Goal: Task Accomplishment & Management: Complete application form

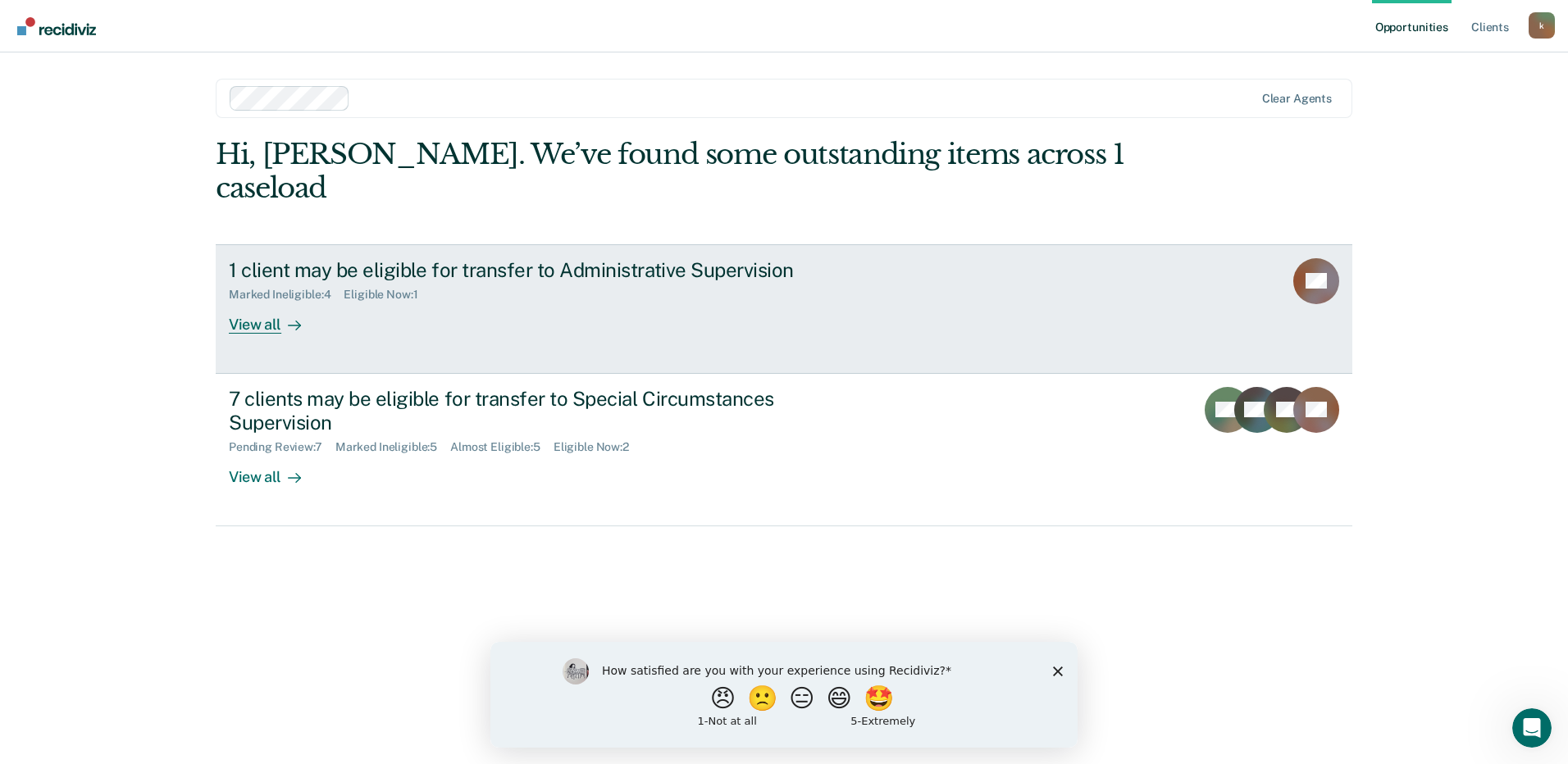
click at [272, 302] on div "View all" at bounding box center [274, 318] width 92 height 32
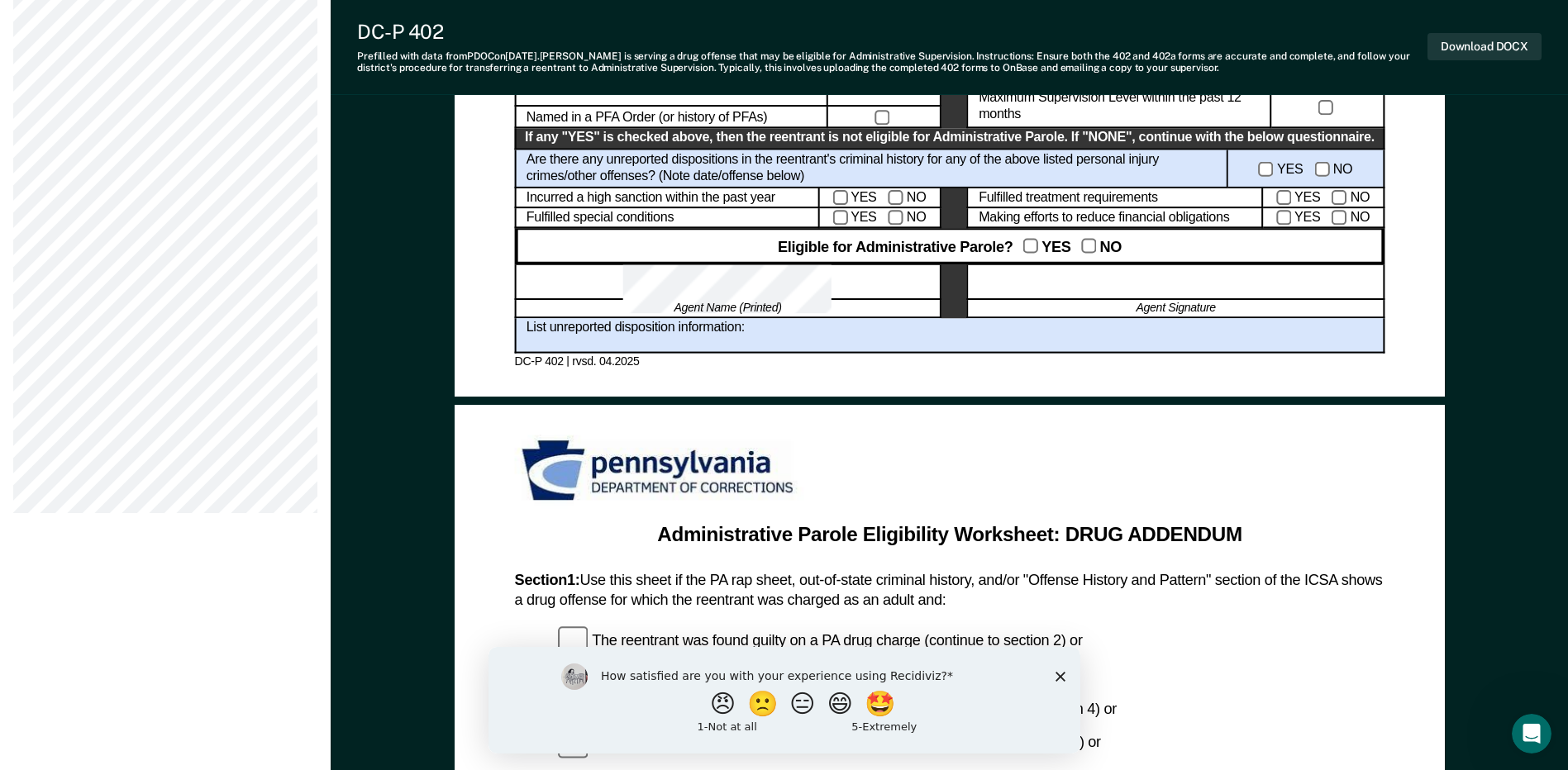
scroll to position [1034, 0]
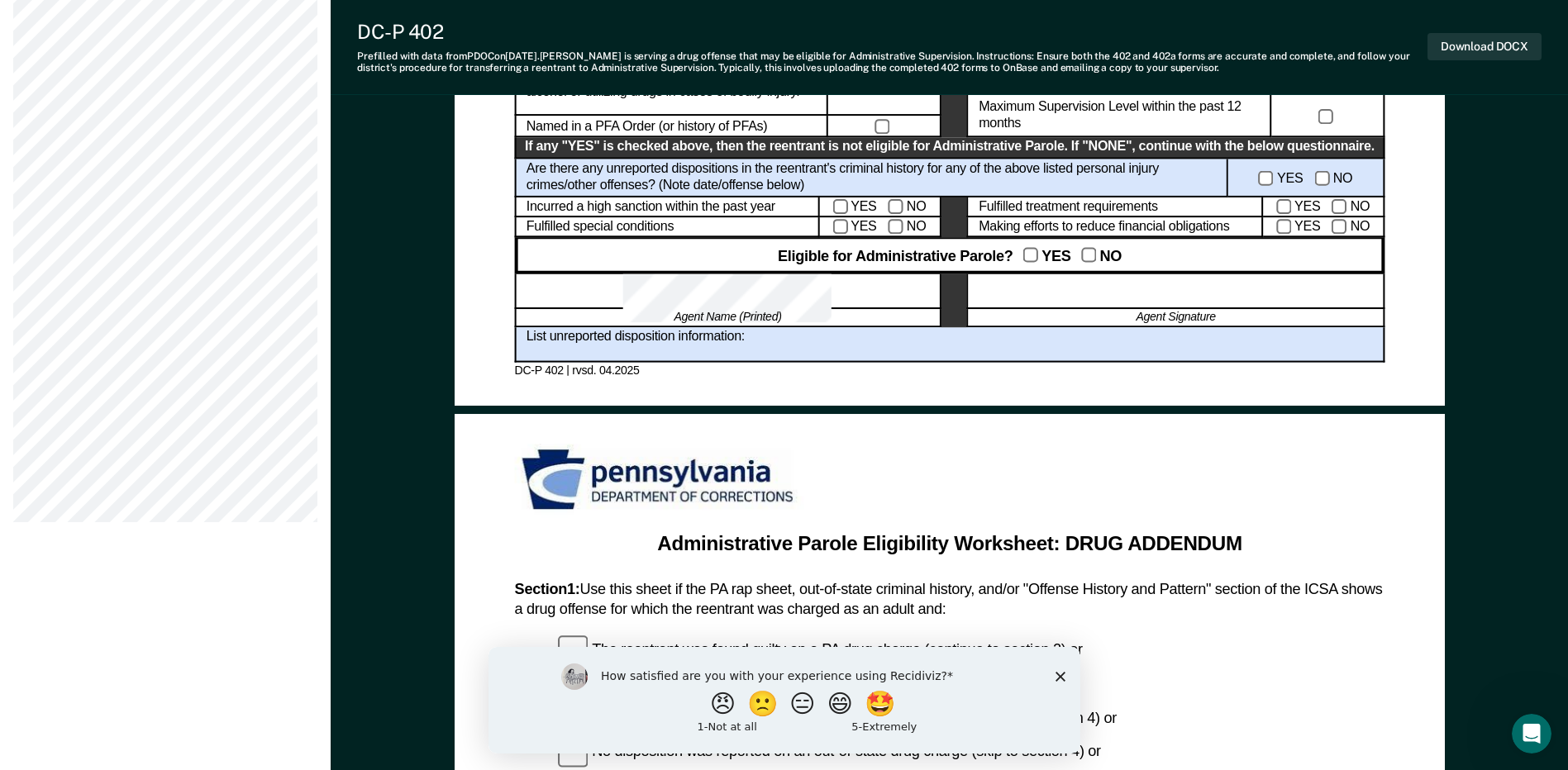
click at [786, 291] on div at bounding box center [727, 291] width 426 height 36
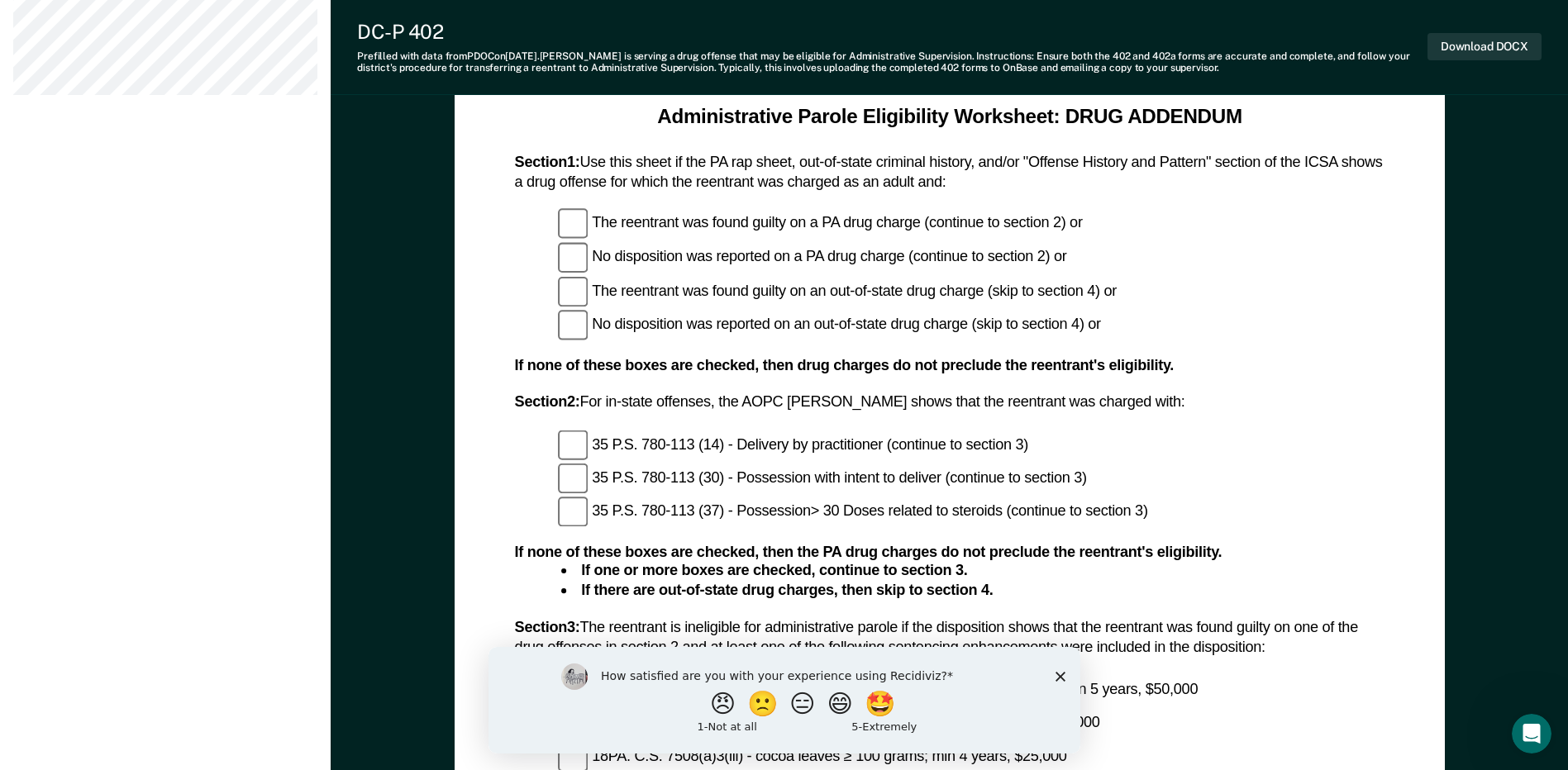
scroll to position [1447, 0]
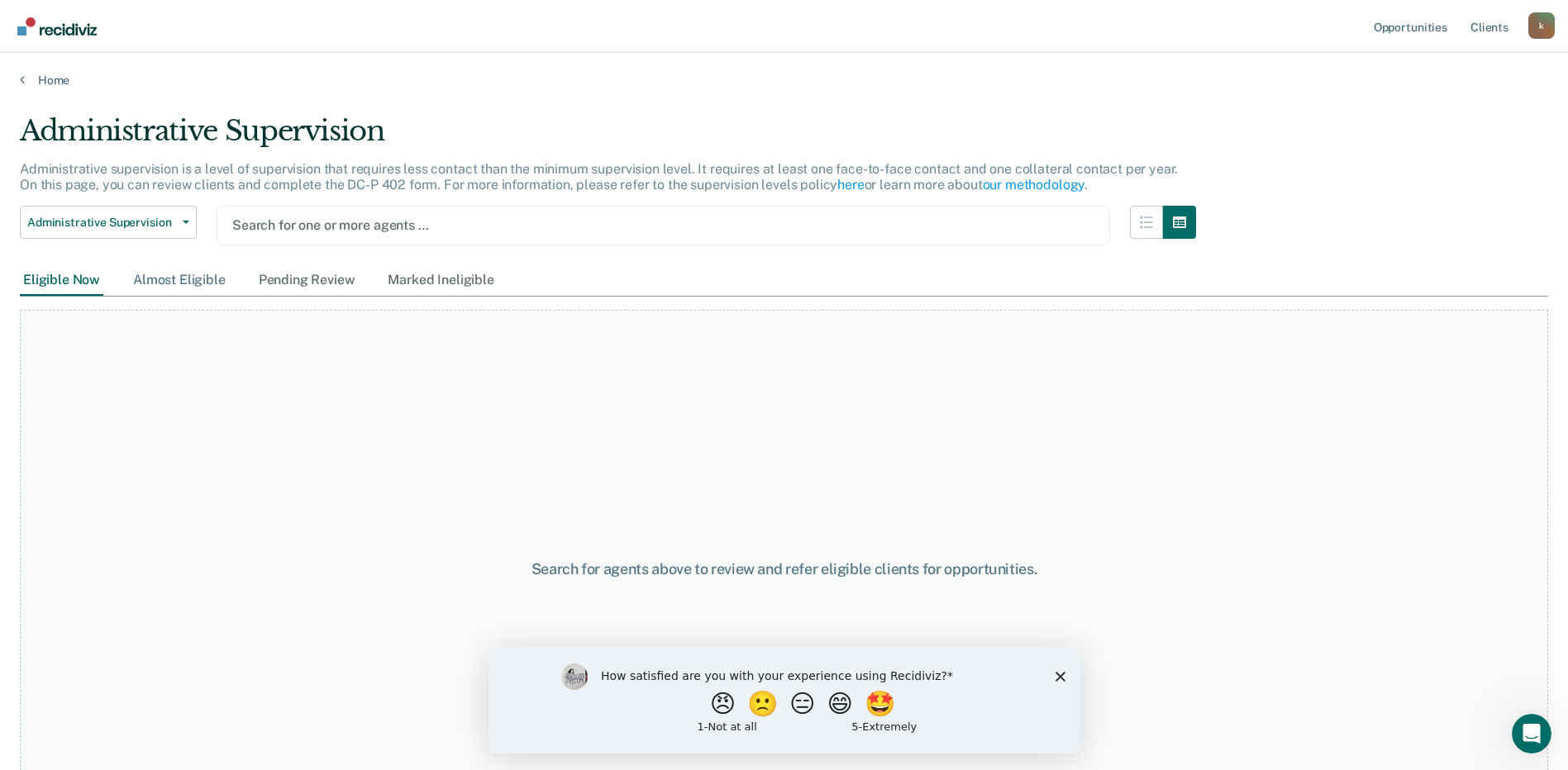
click at [190, 277] on div "Almost Eligible" at bounding box center [179, 281] width 99 height 31
click at [290, 276] on div "Pending Review" at bounding box center [307, 281] width 103 height 31
click at [396, 279] on div "Marked Ineligible" at bounding box center [440, 281] width 112 height 31
click at [79, 280] on div "Eligible Now" at bounding box center [61, 281] width 84 height 31
click at [1057, 676] on icon "Close survey" at bounding box center [1059, 676] width 10 height 10
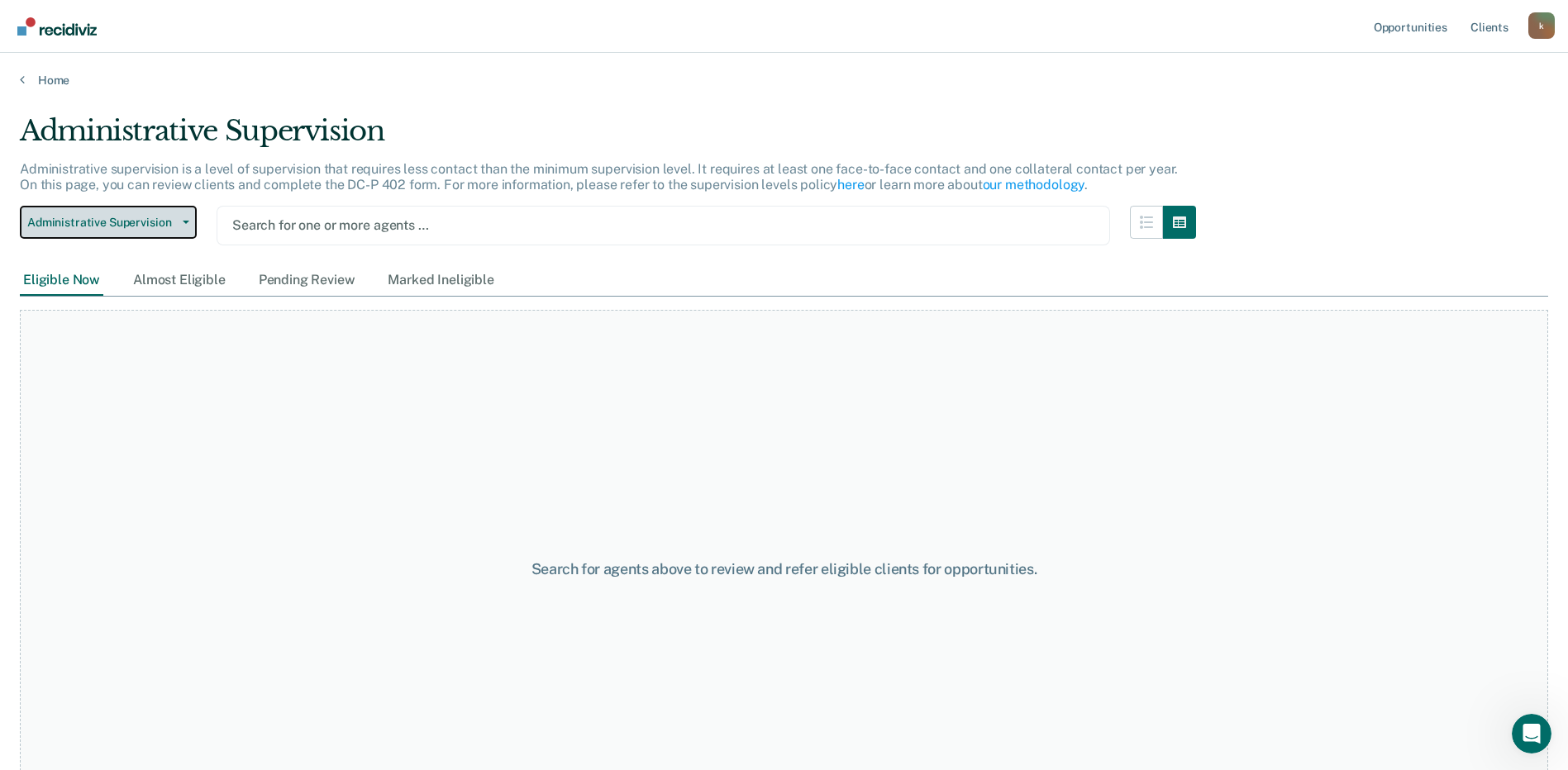
click at [183, 225] on button "Administrative Supervision" at bounding box center [108, 222] width 177 height 33
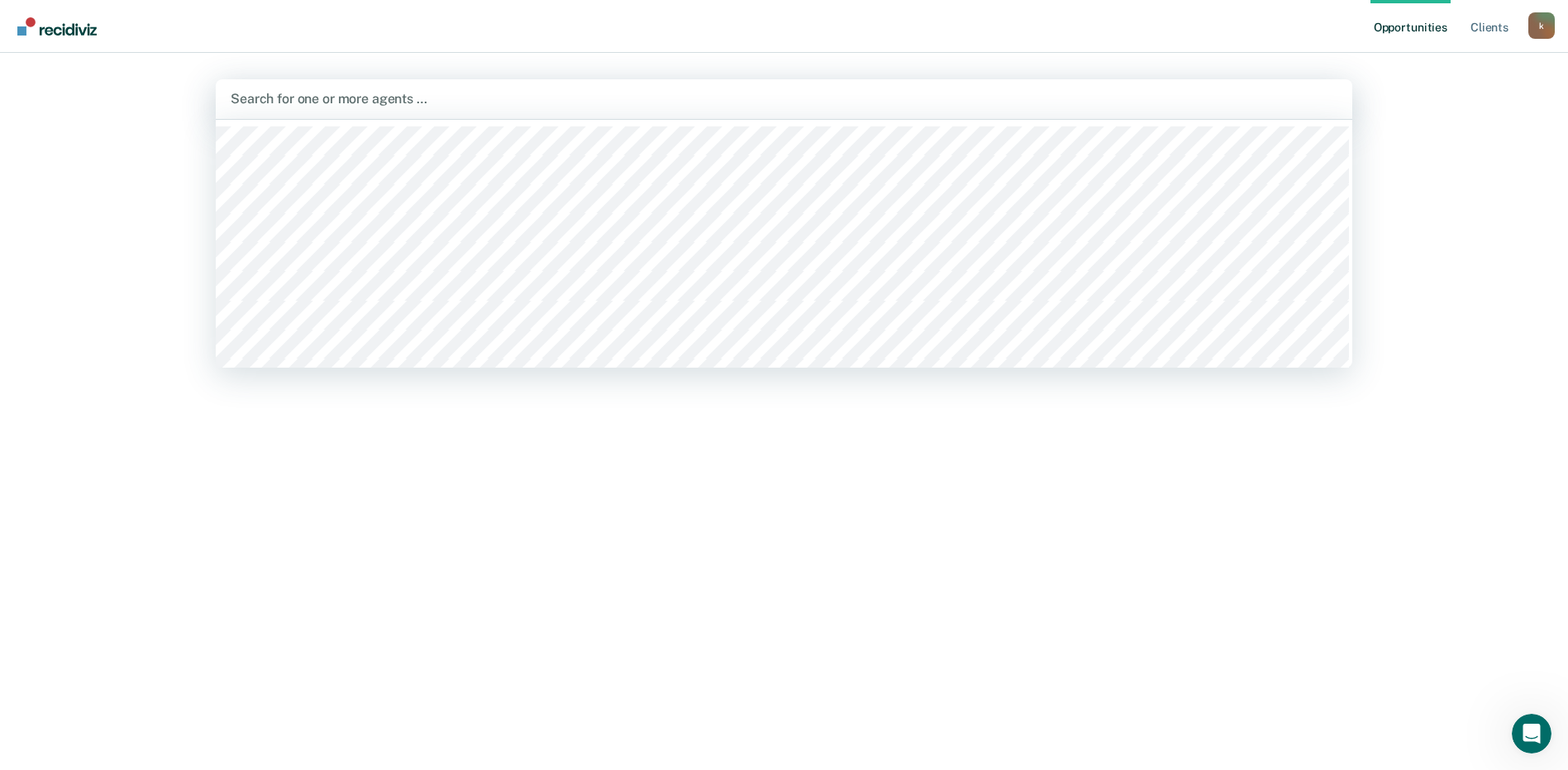
click at [282, 92] on div at bounding box center [784, 98] width 1107 height 19
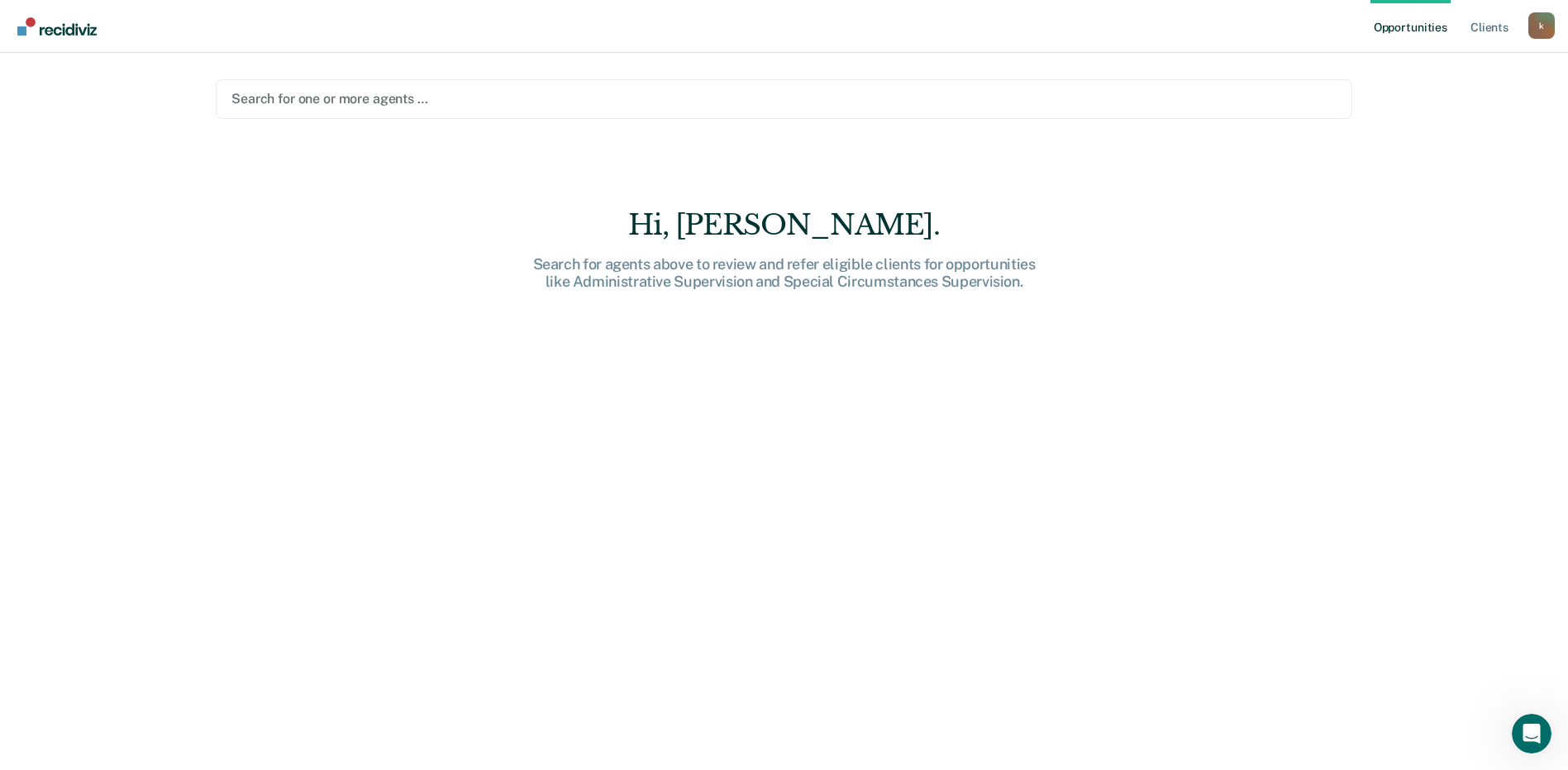
click at [284, 100] on div at bounding box center [784, 98] width 1105 height 19
click at [51, 26] on img "Go to Recidiviz Home" at bounding box center [57, 26] width 79 height 18
click at [1483, 31] on link "Client s" at bounding box center [1490, 26] width 45 height 53
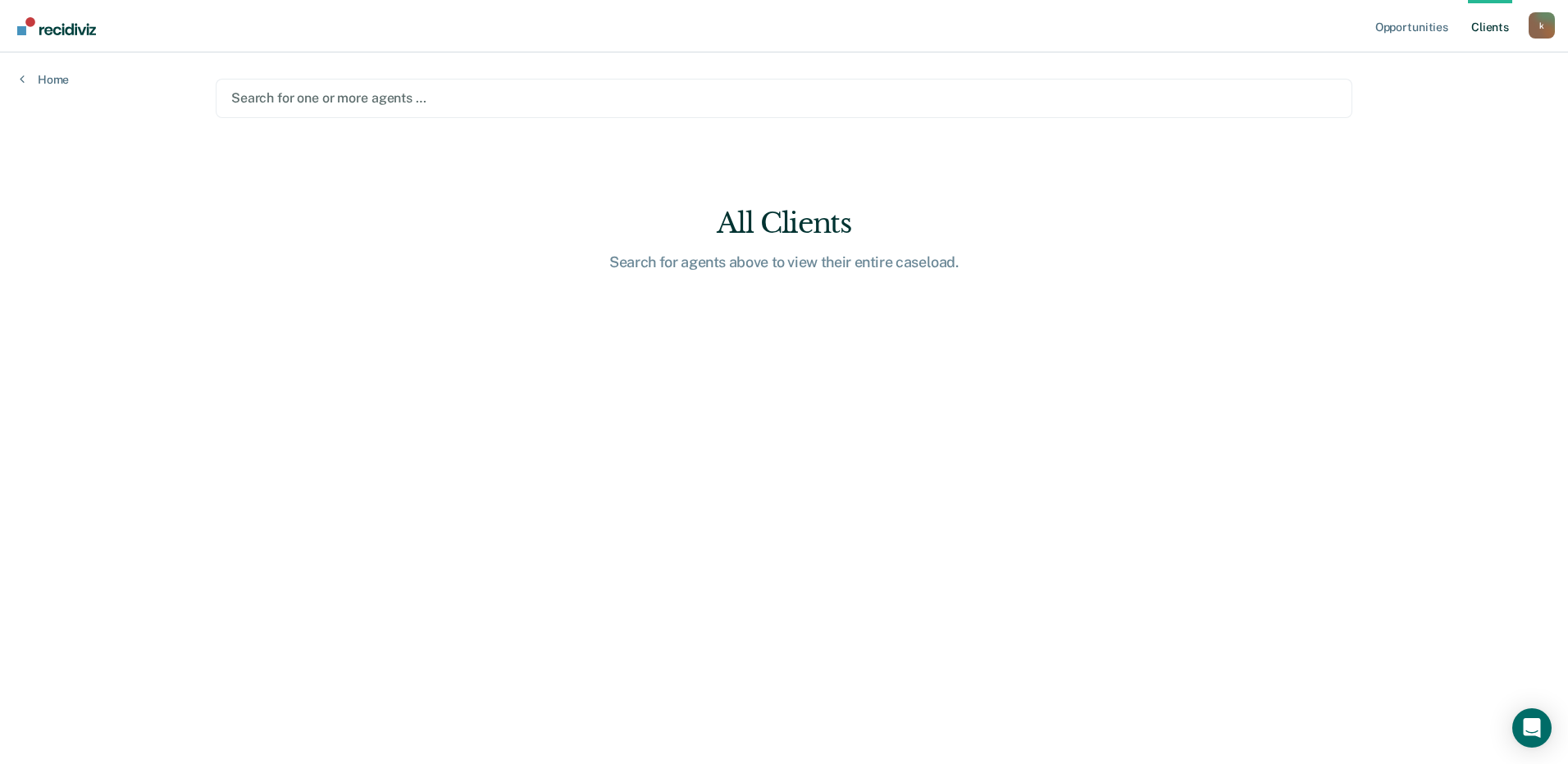
click at [54, 88] on div "Opportunities Client s [EMAIL_ADDRESS][DOMAIN_NAME] k Profile How it works Log …" at bounding box center [784, 382] width 1568 height 764
click at [55, 80] on link "Home" at bounding box center [44, 79] width 49 height 15
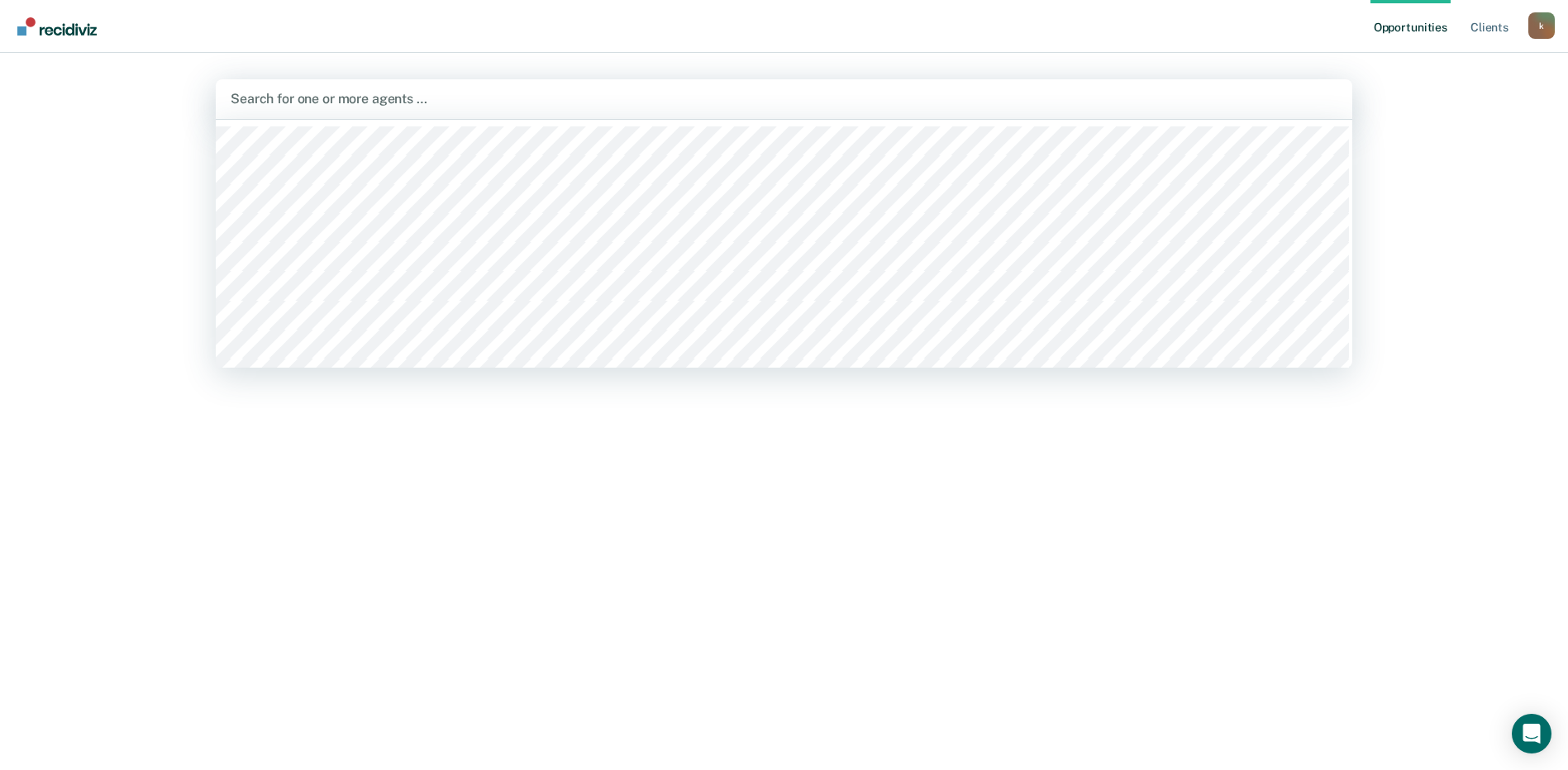
click at [270, 88] on div "Search for one or more agents …" at bounding box center [784, 98] width 1110 height 22
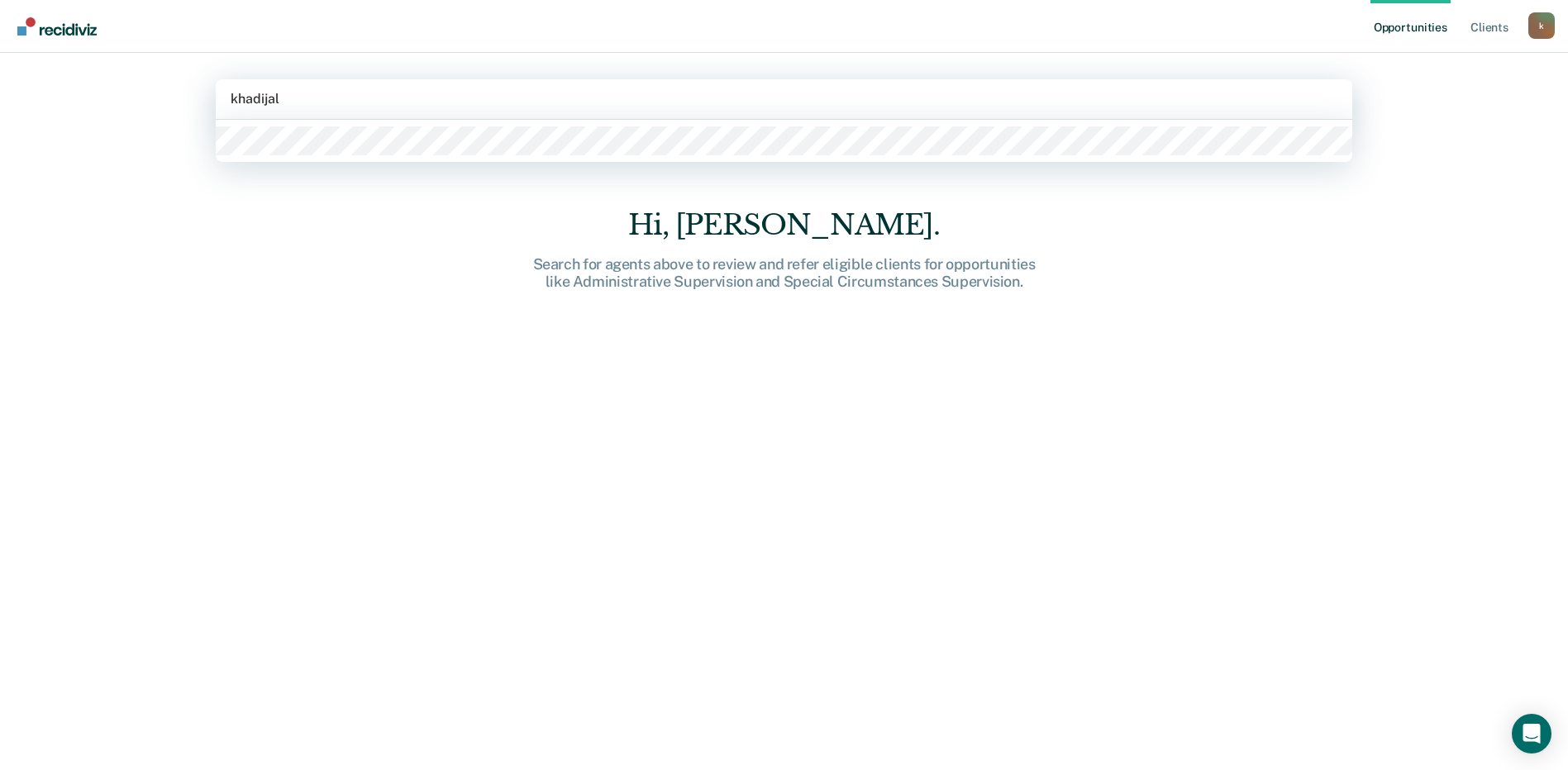
type input "khadijal"
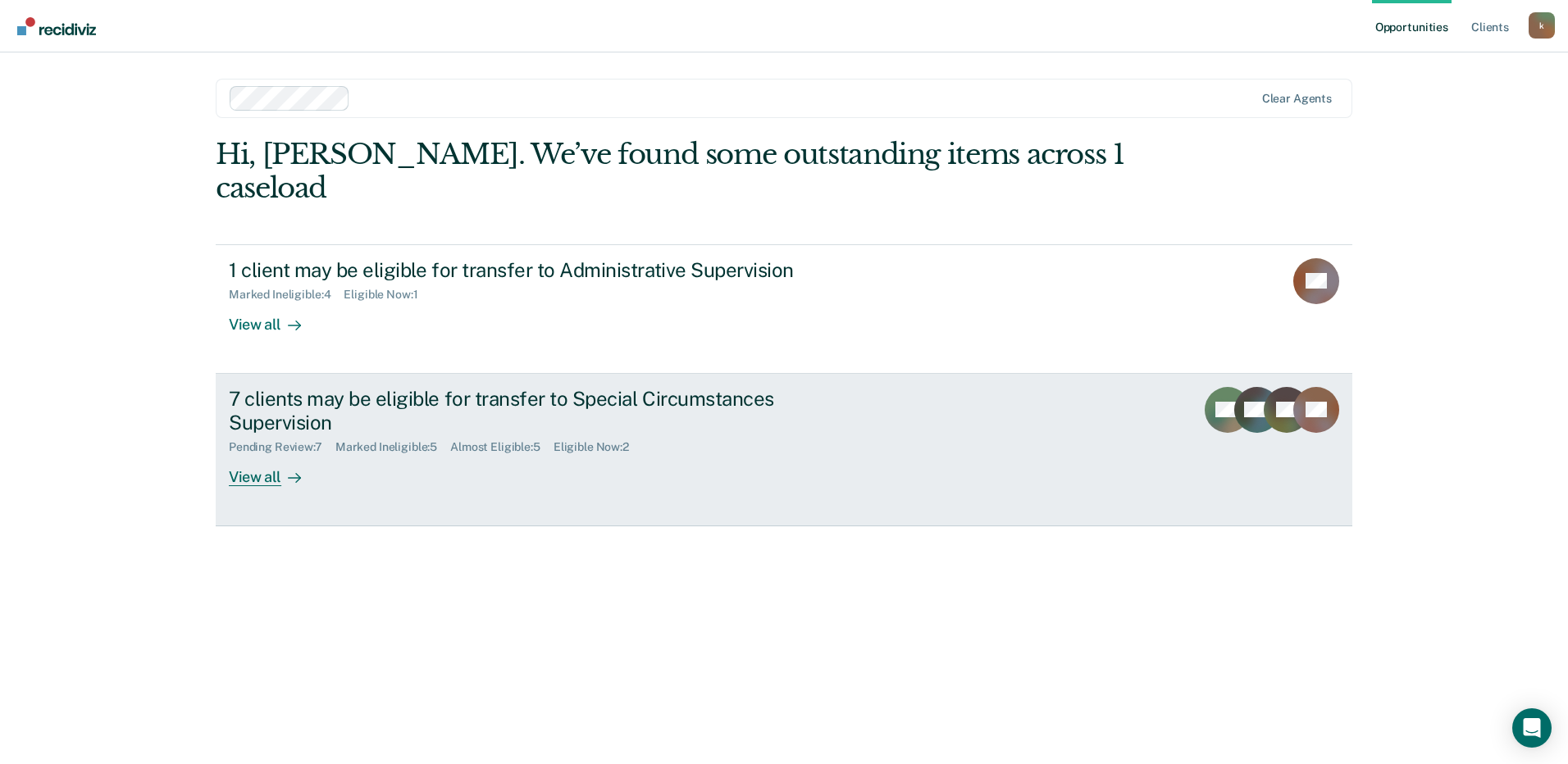
click at [255, 454] on div "View all" at bounding box center [274, 470] width 92 height 32
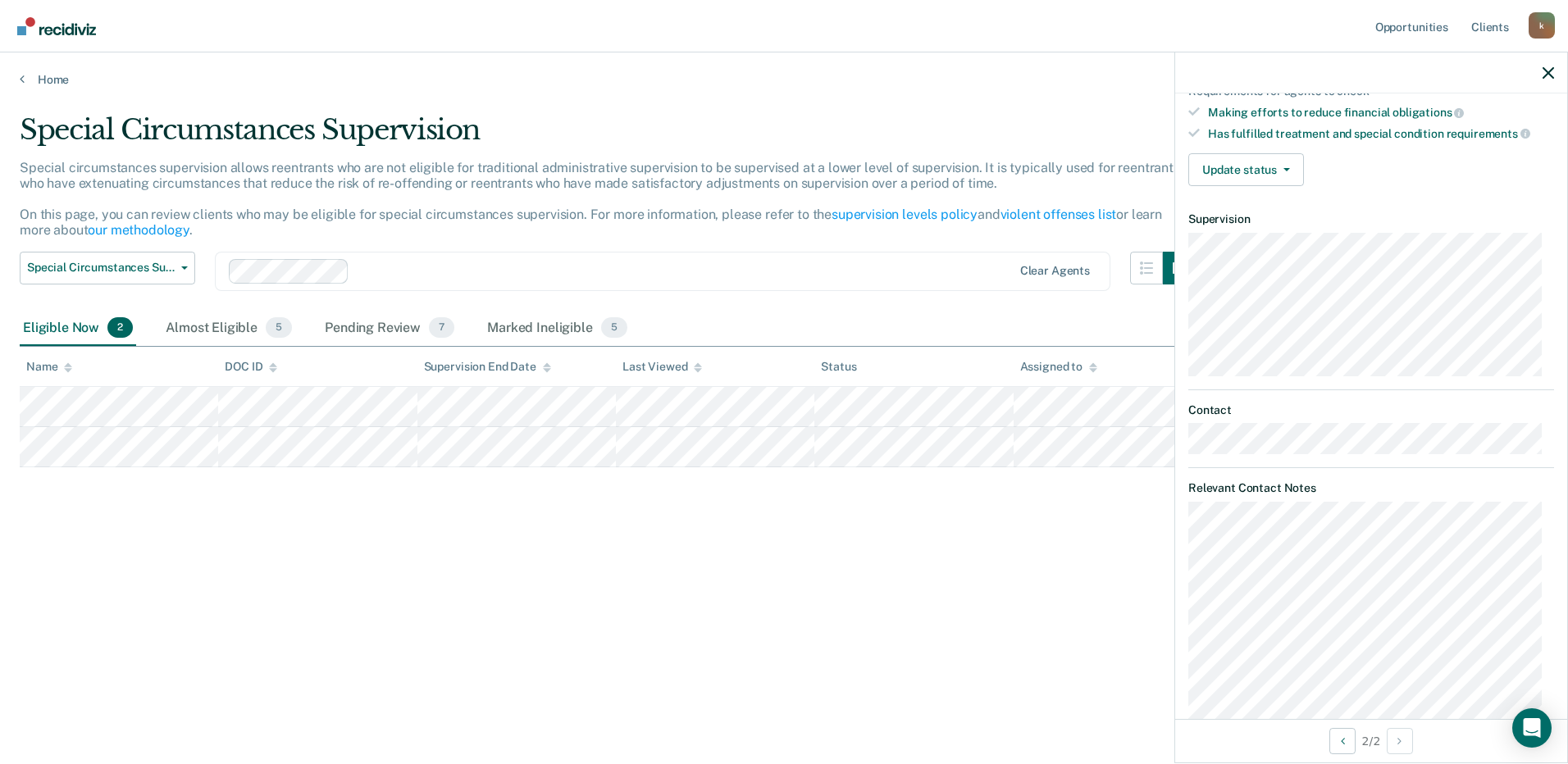
scroll to position [246, 0]
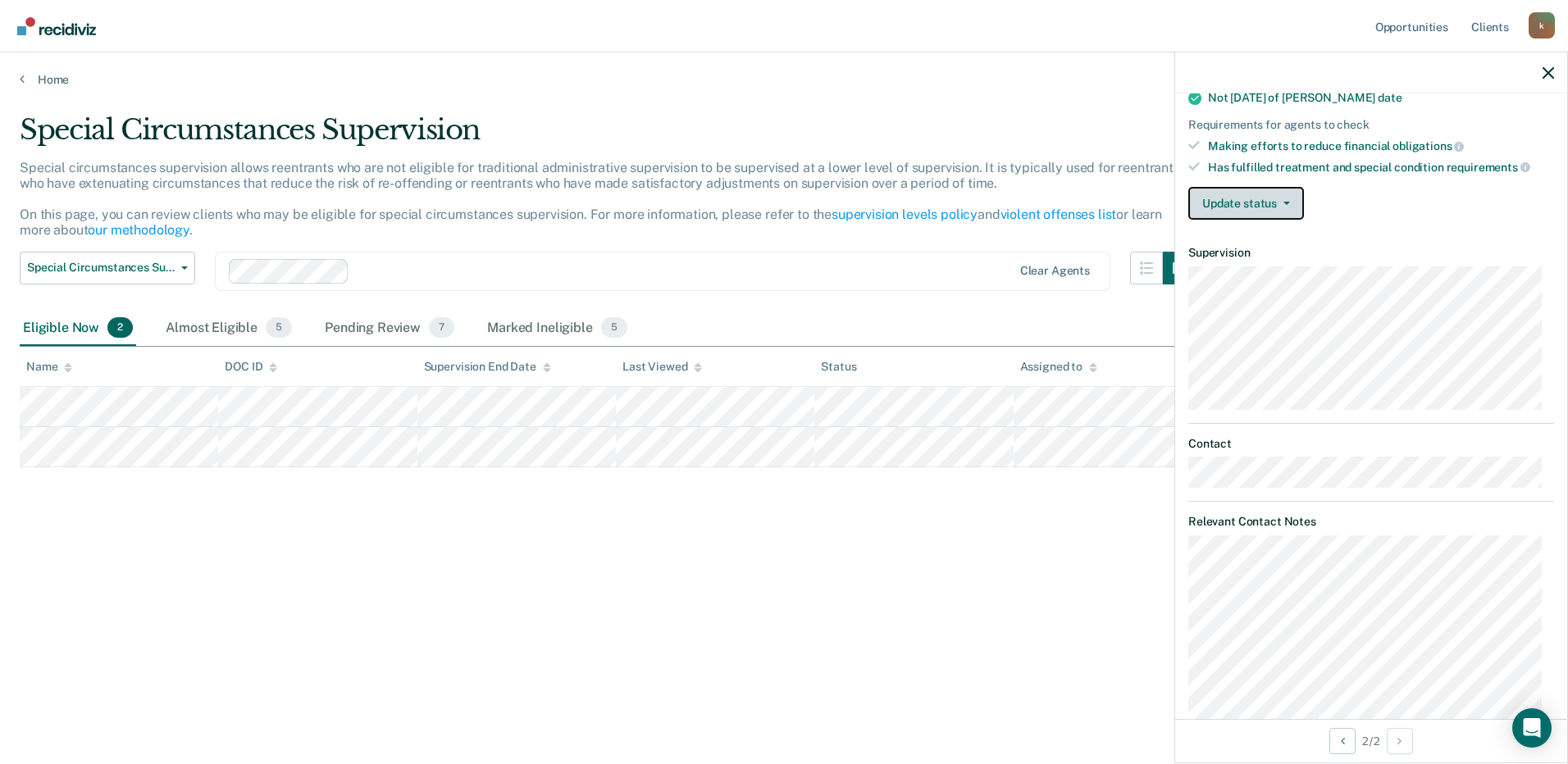
click at [1254, 209] on button "Update status" at bounding box center [1246, 203] width 116 height 33
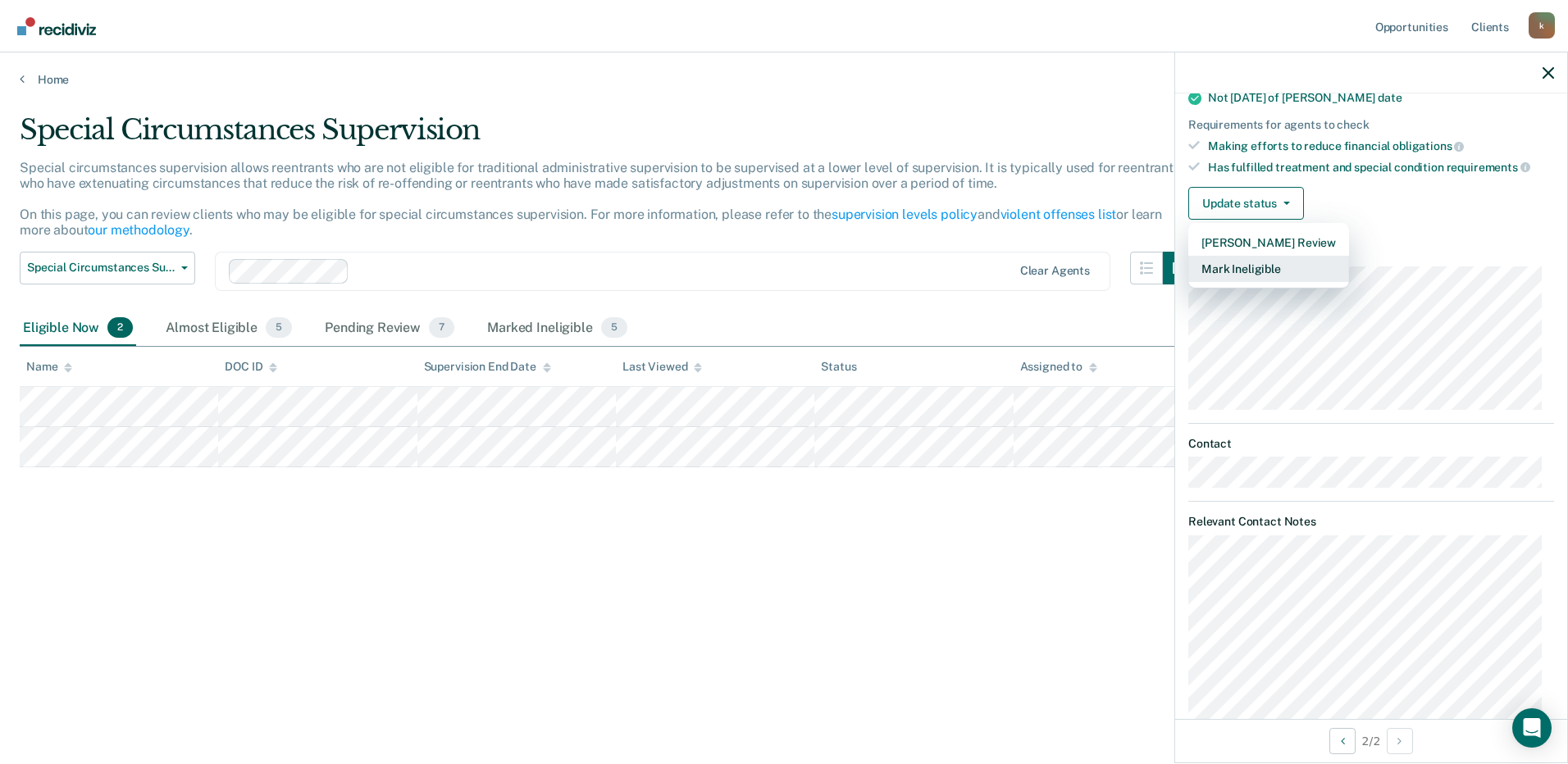
click at [1250, 268] on button "Mark Ineligible" at bounding box center [1268, 269] width 161 height 26
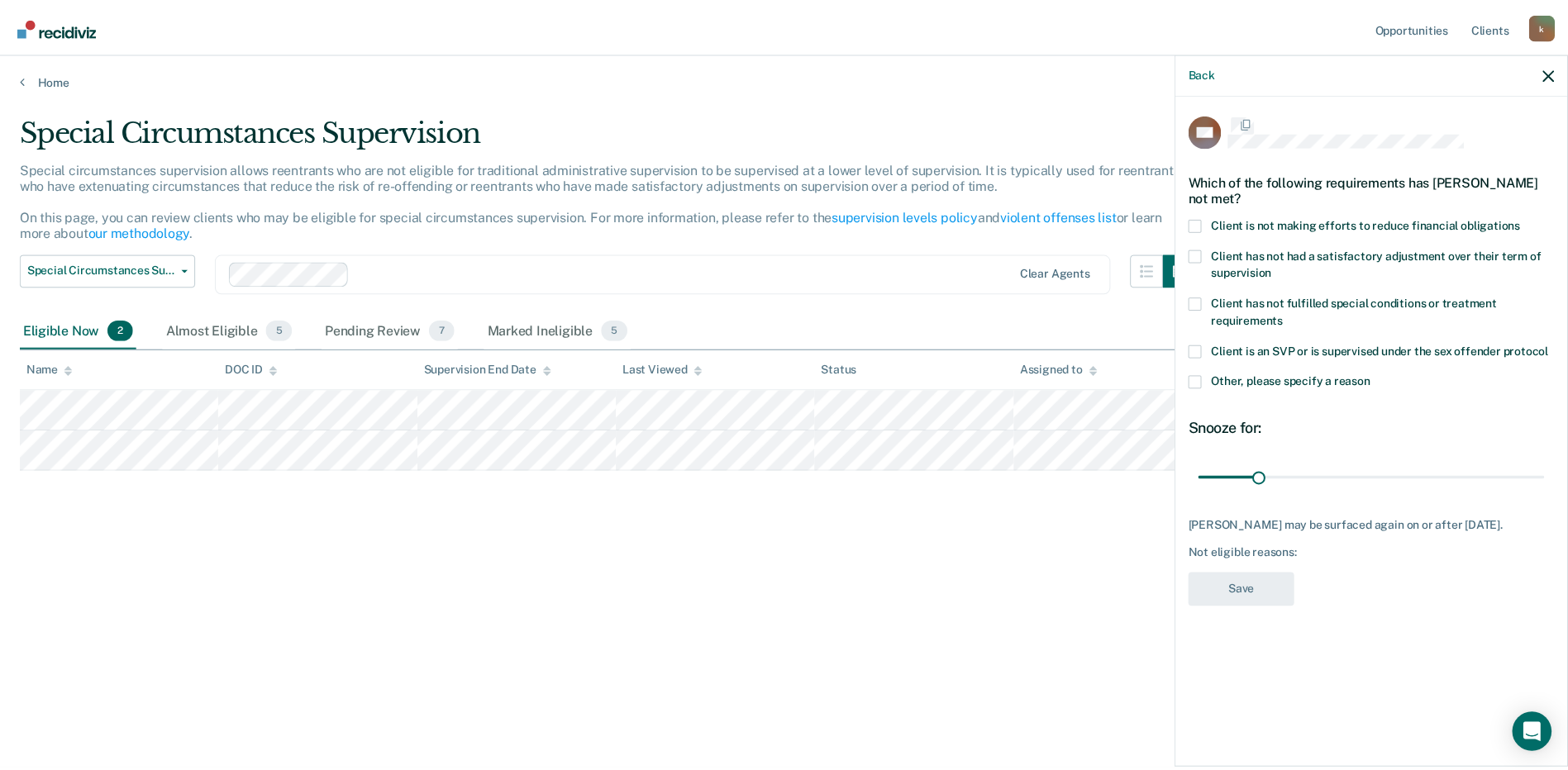
scroll to position [0, 0]
click at [1206, 225] on span at bounding box center [1204, 226] width 13 height 13
click at [1532, 219] on input "Client is not making efforts to reduce financial obligations" at bounding box center [1532, 219] width 0 height 0
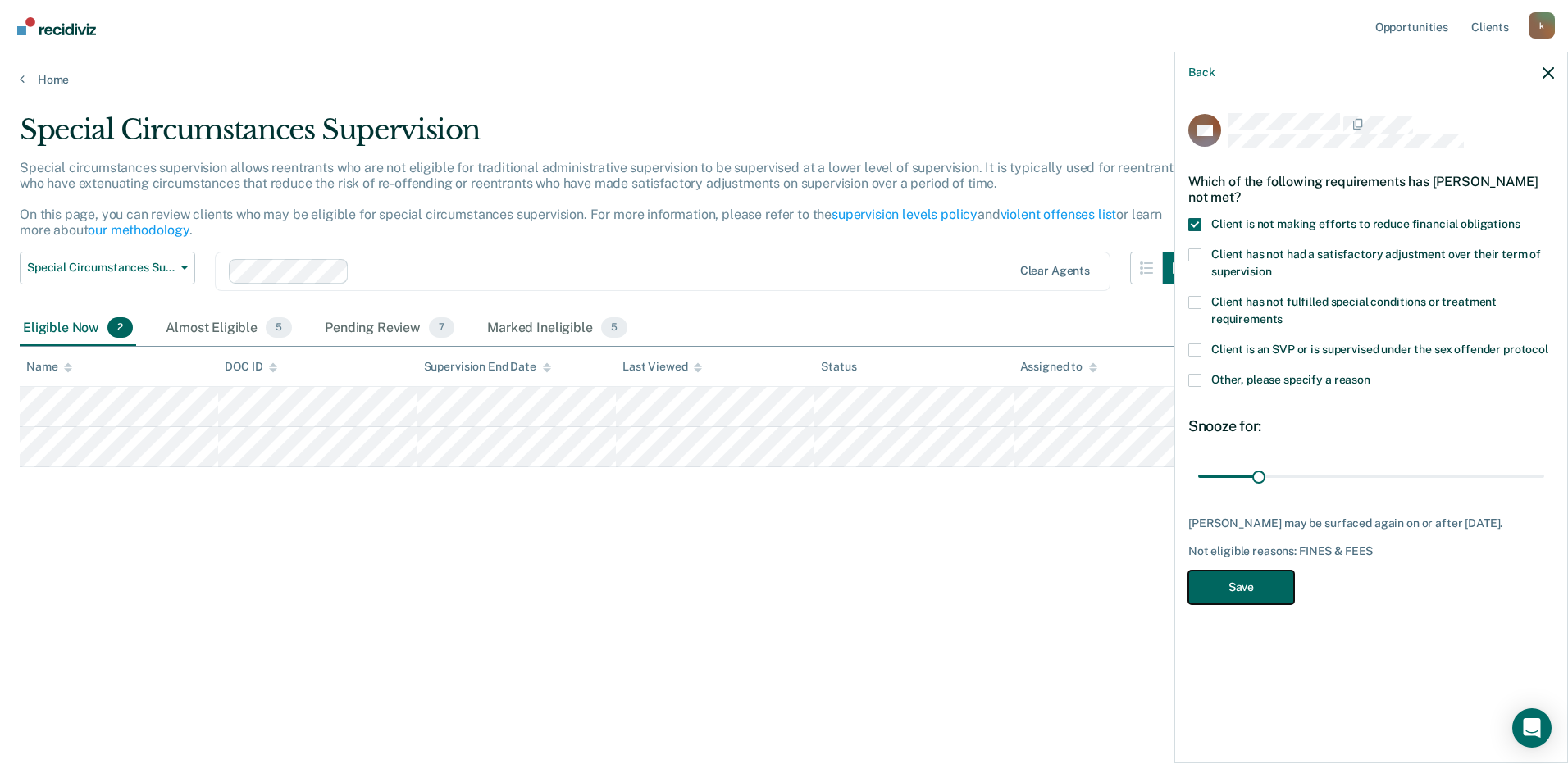
click at [1227, 586] on button "Save" at bounding box center [1240, 587] width 106 height 34
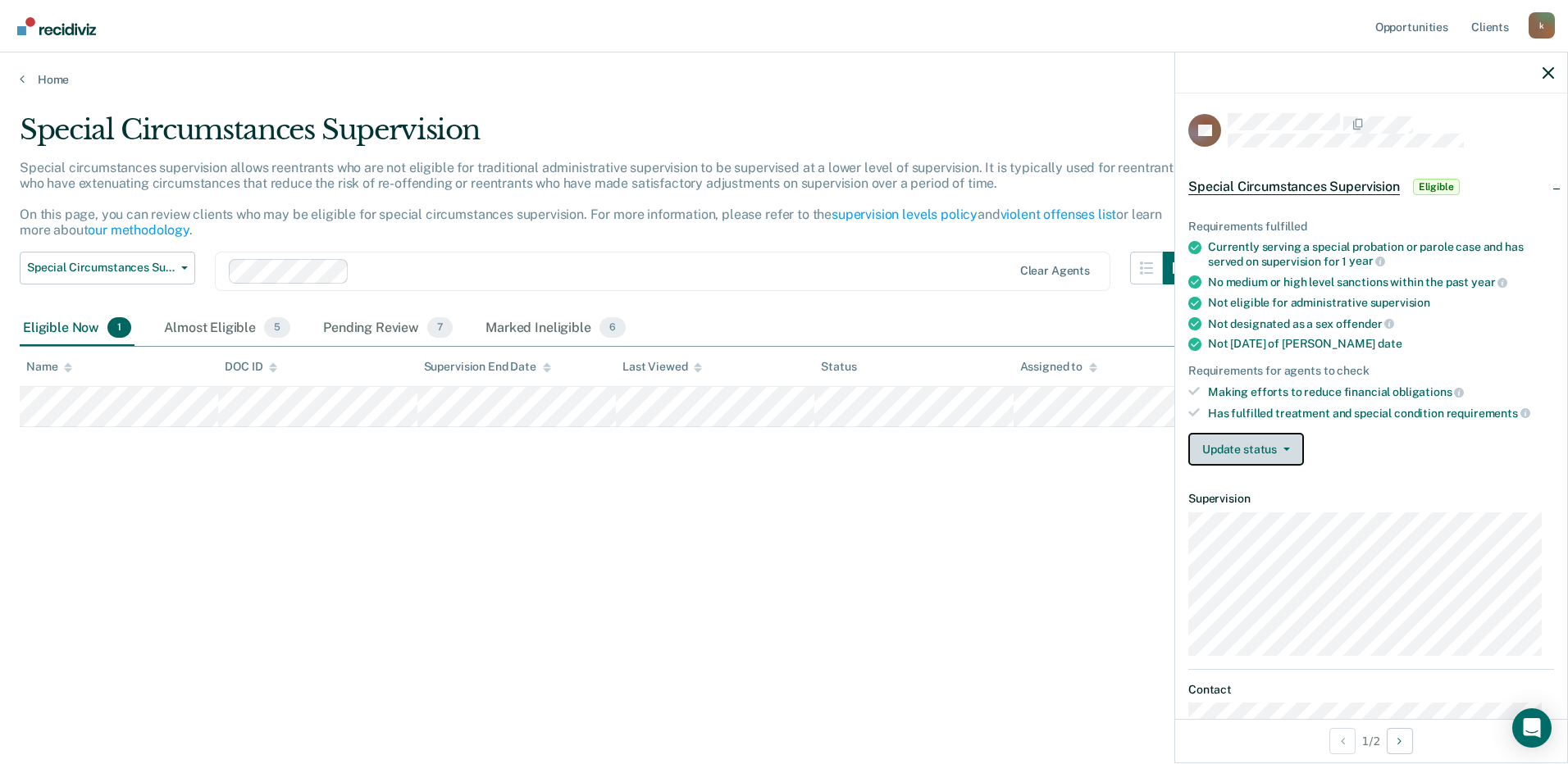
click at [1233, 449] on button "Update status" at bounding box center [1246, 449] width 116 height 33
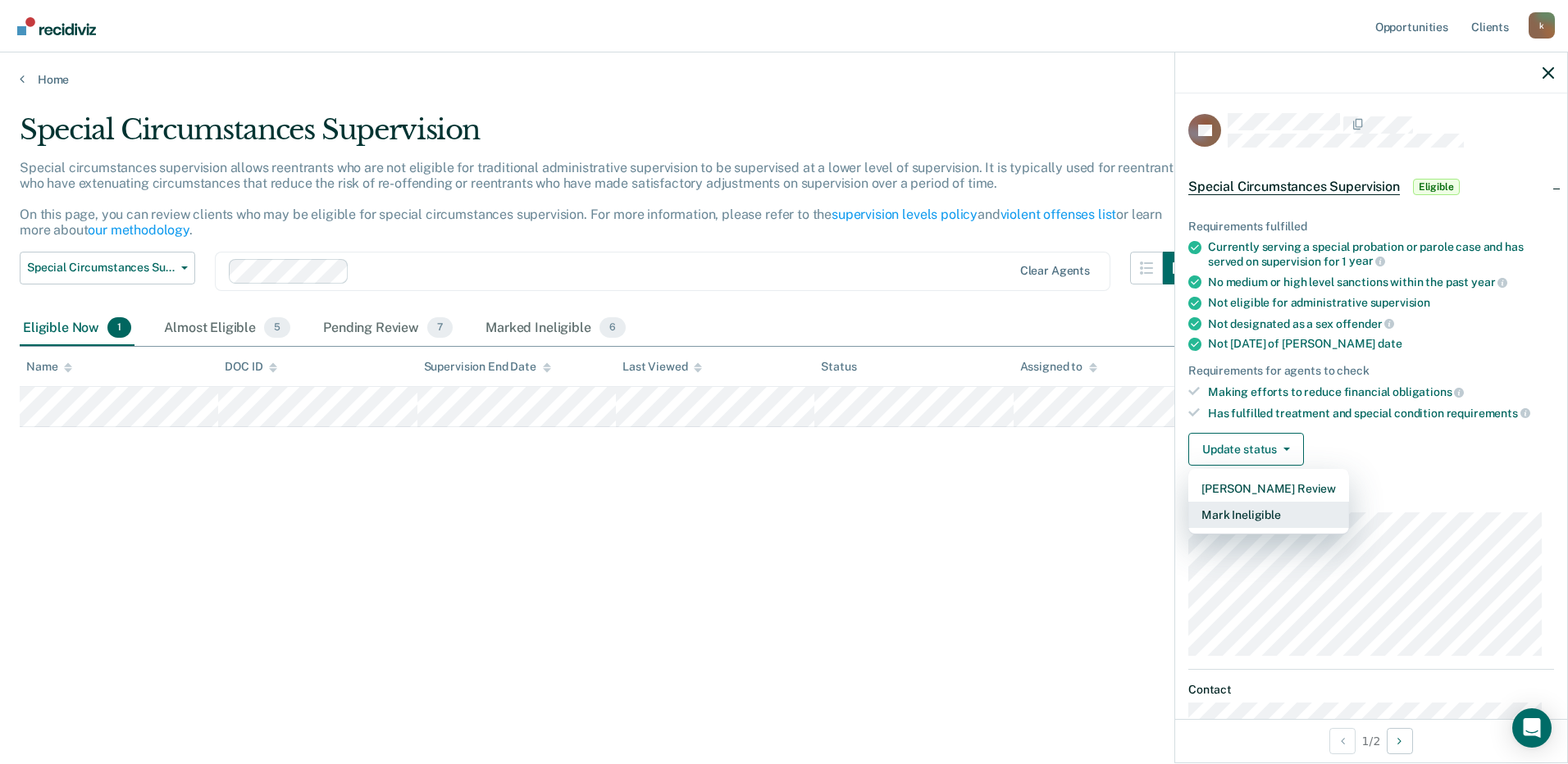
click at [1237, 512] on button "Mark Ineligible" at bounding box center [1268, 514] width 161 height 26
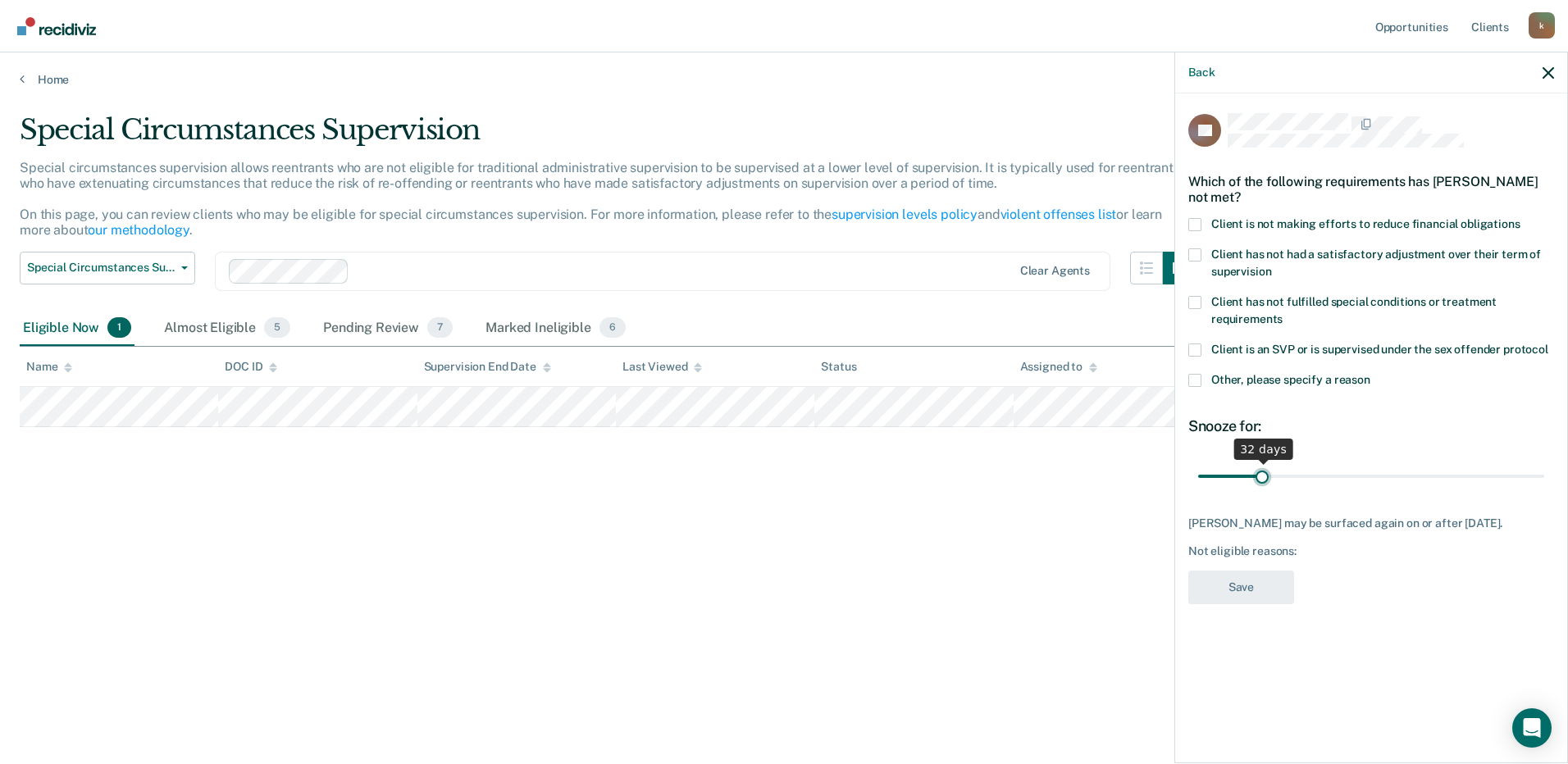
drag, startPoint x: 1263, startPoint y: 473, endPoint x: 1262, endPoint y: 461, distance: 12.0
click at [1262, 461] on input "range" at bounding box center [1371, 476] width 346 height 29
type input "30"
click at [1258, 478] on input "range" at bounding box center [1371, 476] width 346 height 29
click at [1191, 225] on span at bounding box center [1194, 224] width 13 height 13
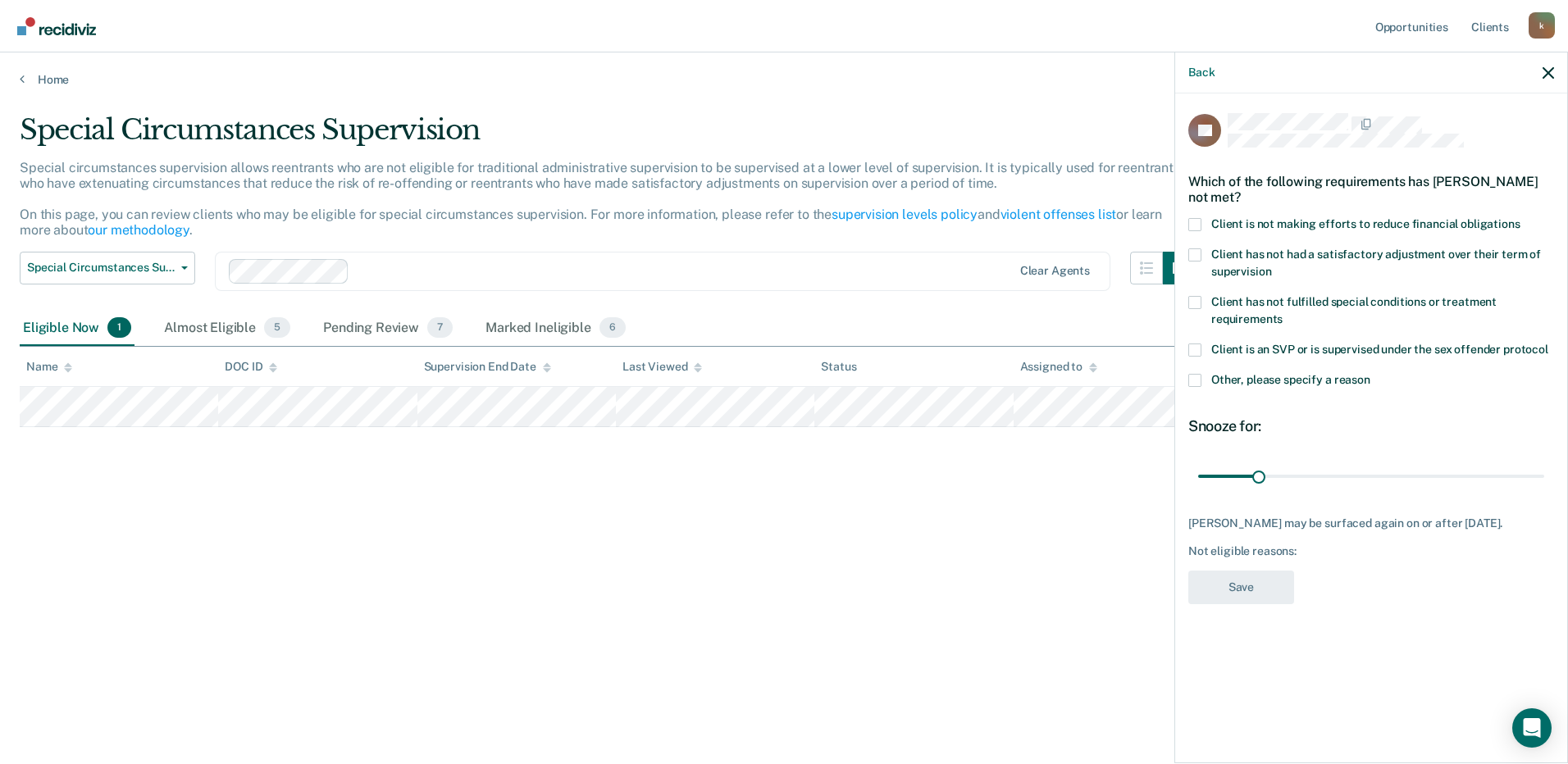
click at [1520, 218] on input "Client is not making efforts to reduce financial obligations" at bounding box center [1520, 218] width 0 height 0
click at [1217, 600] on button "Save" at bounding box center [1240, 587] width 106 height 34
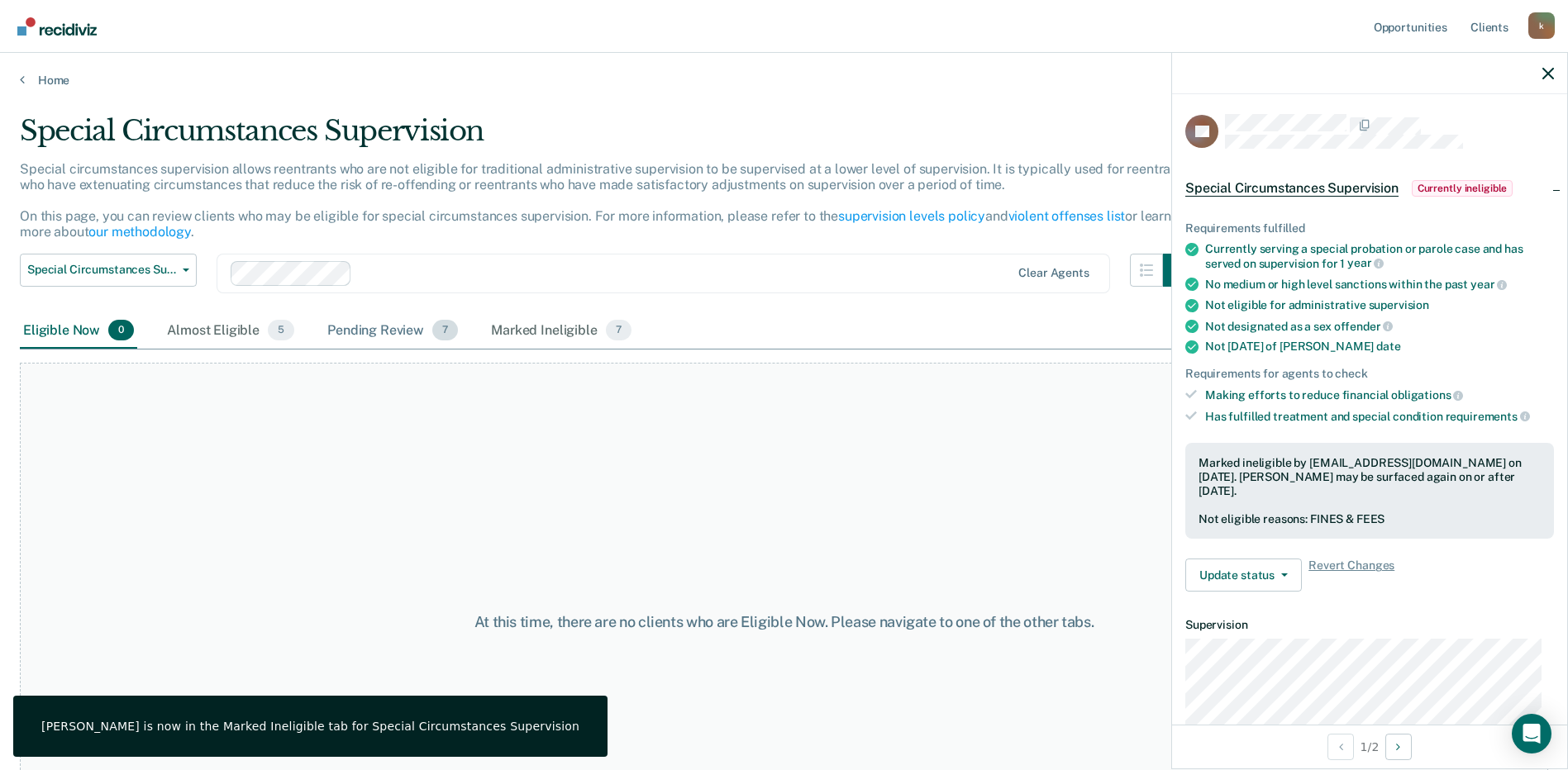
click at [381, 334] on div "Pending Review 7" at bounding box center [392, 331] width 138 height 36
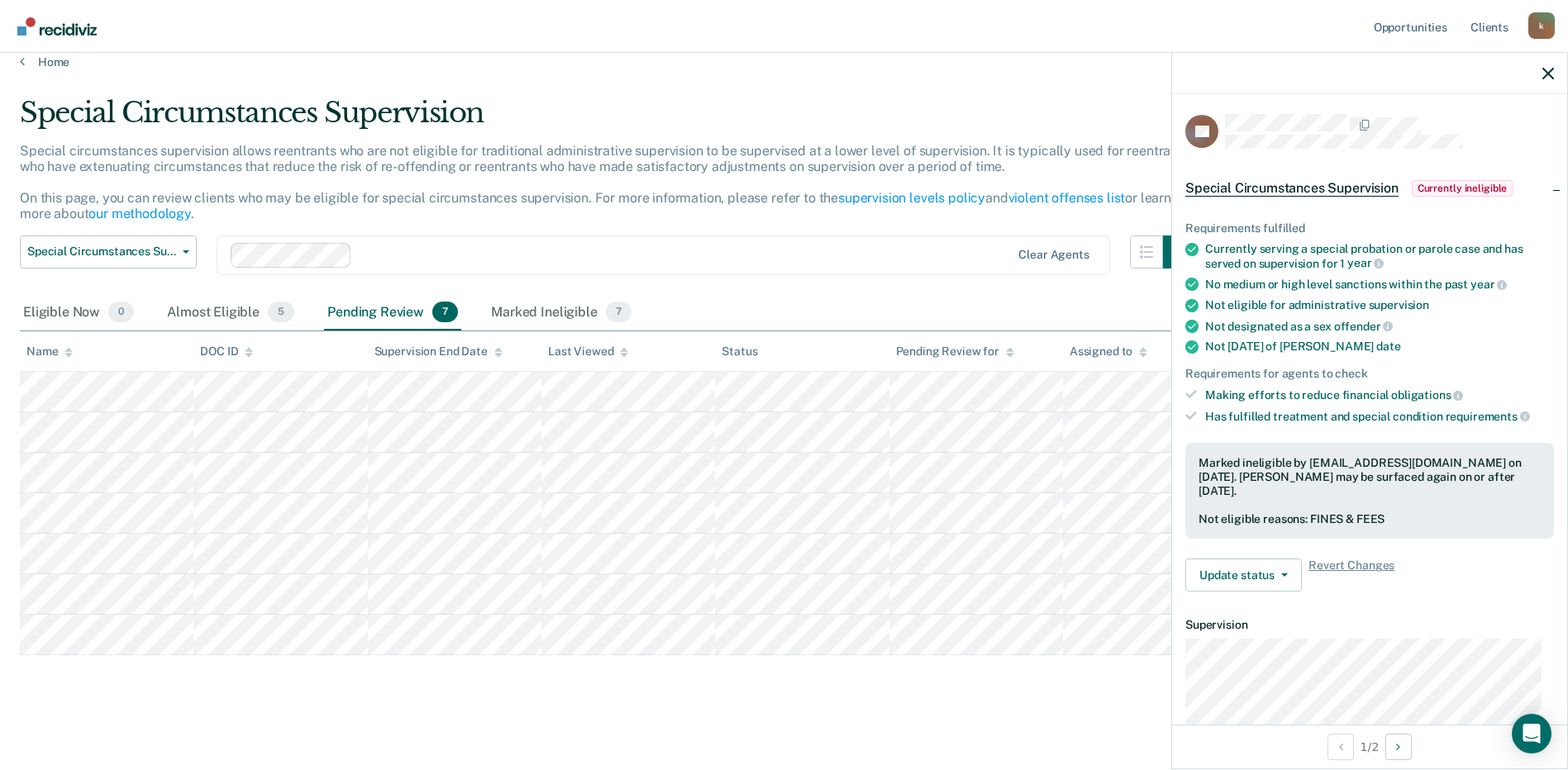
scroll to position [22, 0]
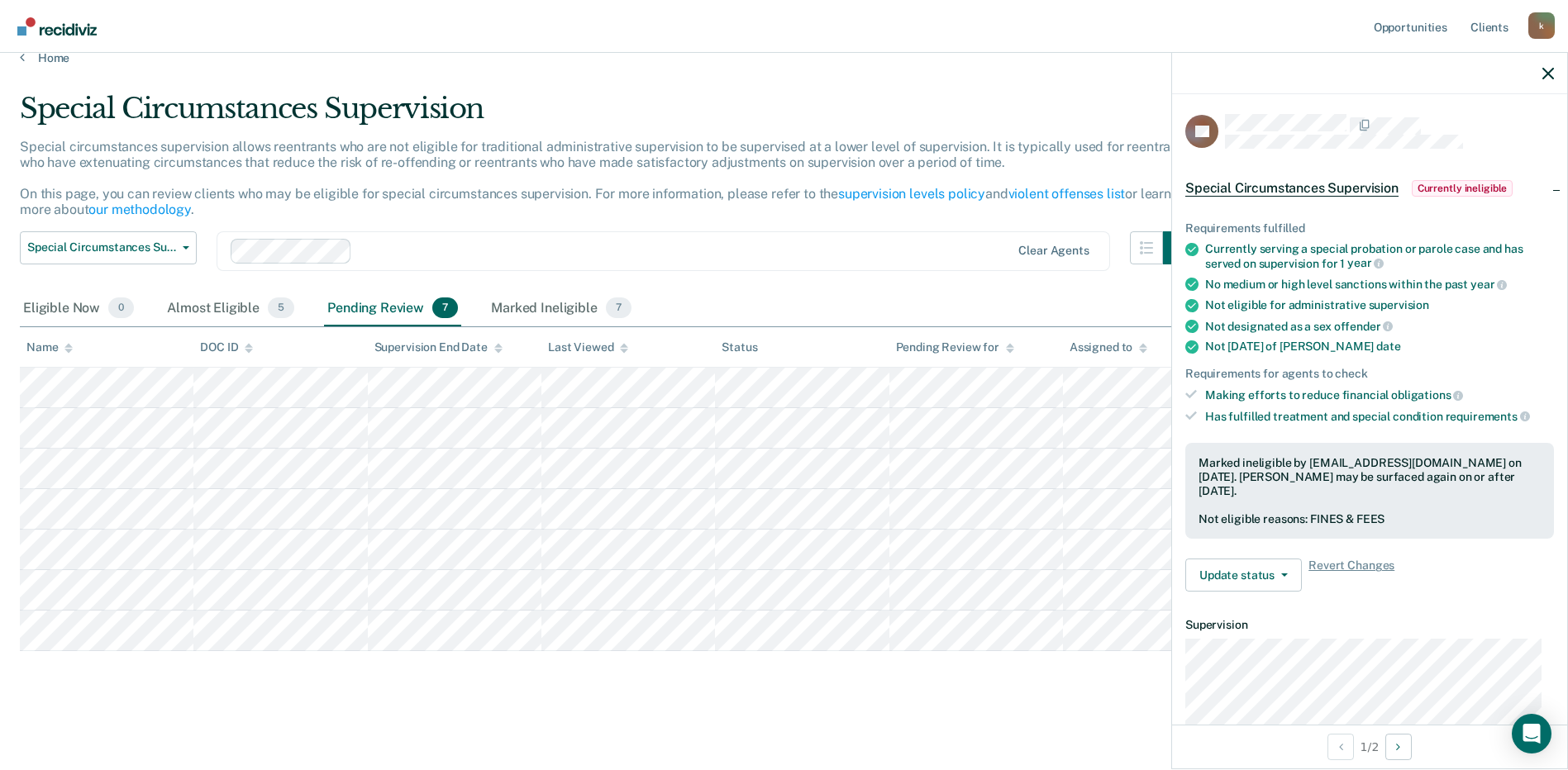
click at [1161, 654] on div "Special Circumstances Supervision Special circumstances supervision allows reen…" at bounding box center [784, 395] width 1528 height 607
click at [881, 664] on div "Special Circumstances Supervision Special circumstances supervision allows reen…" at bounding box center [784, 395] width 1528 height 607
click at [512, 307] on div "Marked Ineligible 7" at bounding box center [561, 309] width 148 height 36
click at [228, 311] on div "Almost Eligible 5" at bounding box center [230, 309] width 134 height 36
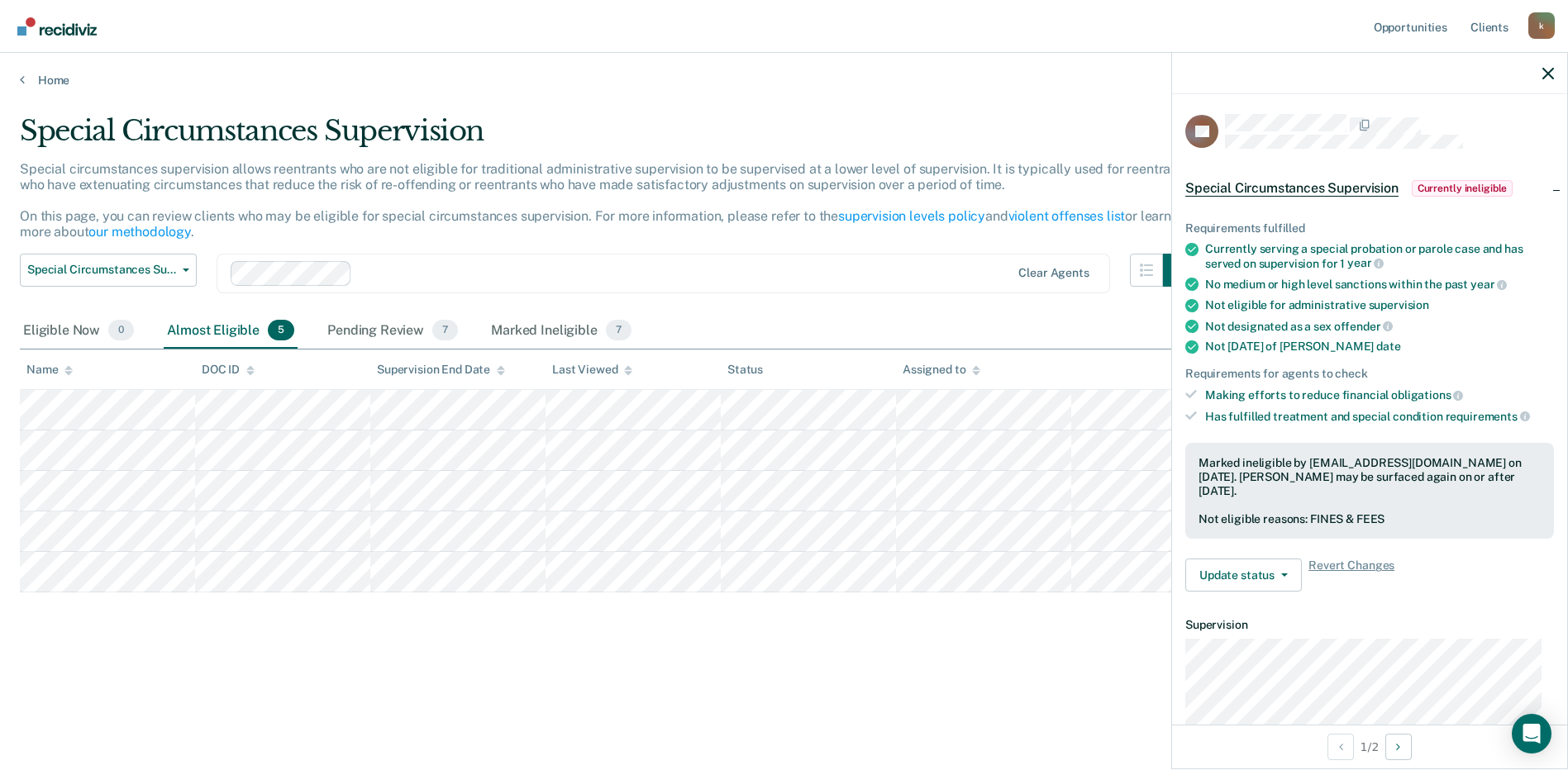
scroll to position [0, 0]
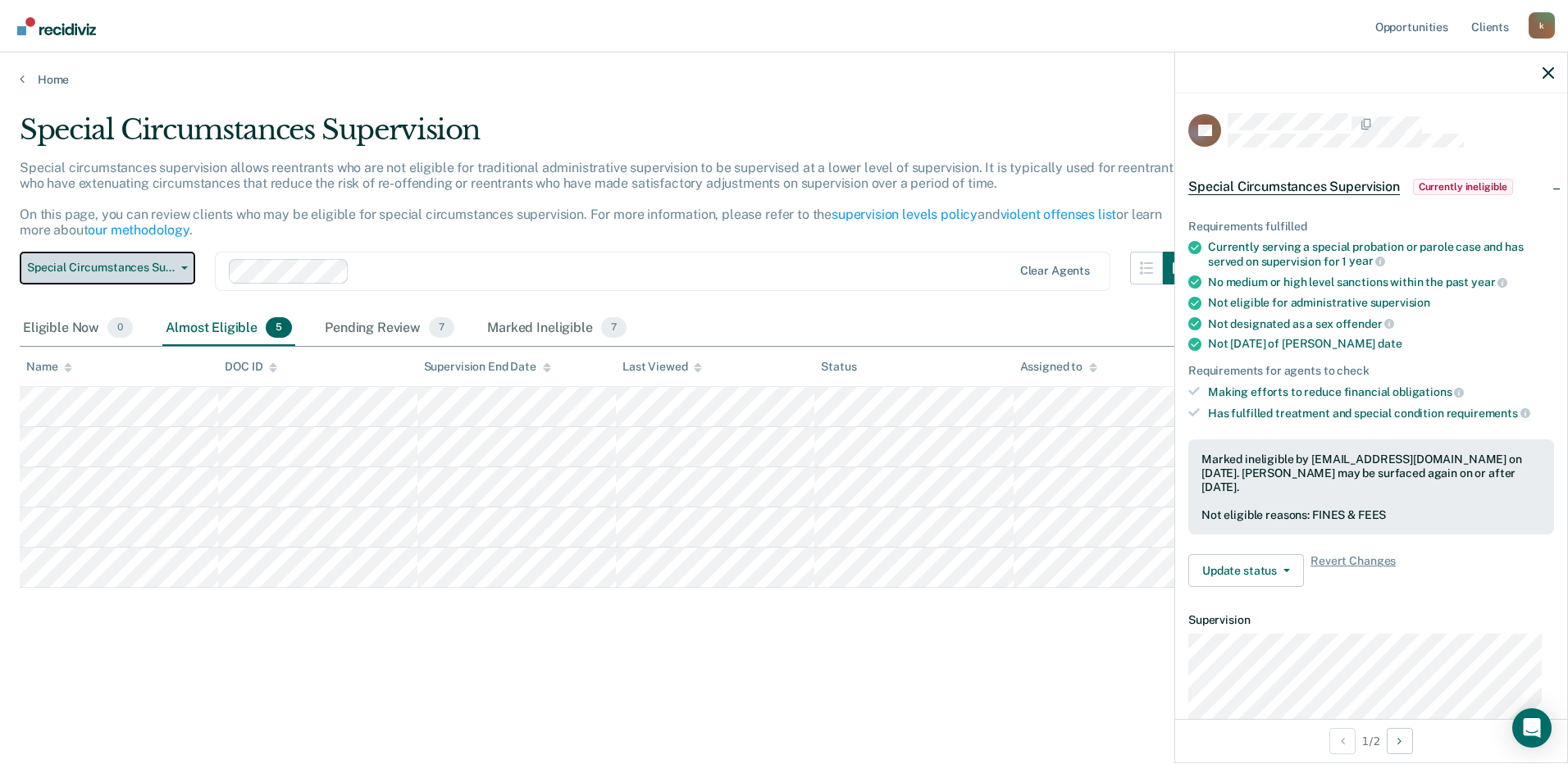
click at [175, 268] on span "button" at bounding box center [181, 269] width 13 height 4
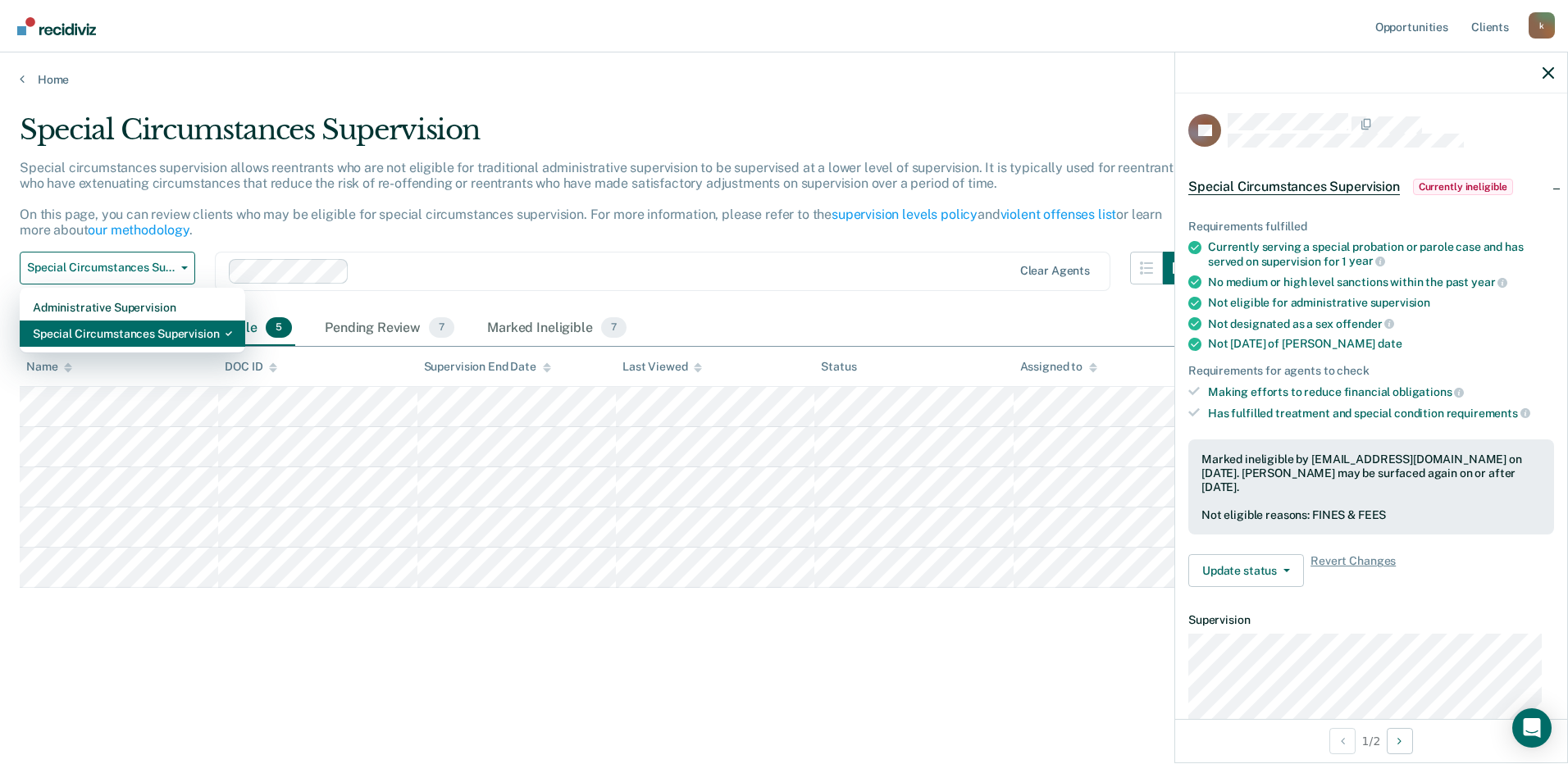
click at [124, 339] on div "Special Circumstances Supervision" at bounding box center [132, 333] width 199 height 26
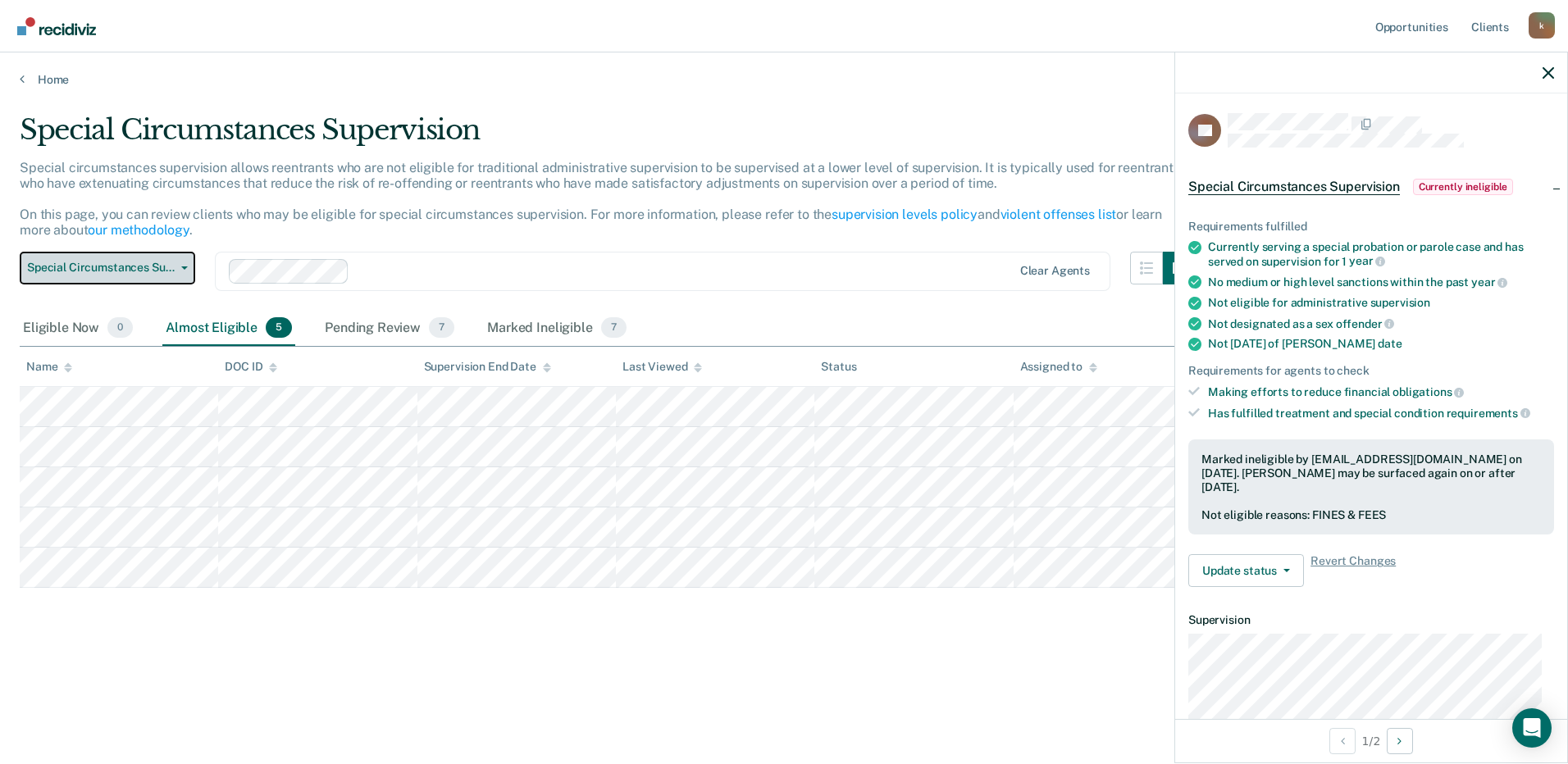
click at [135, 261] on span "Special Circumstances Supervision" at bounding box center [100, 268] width 147 height 14
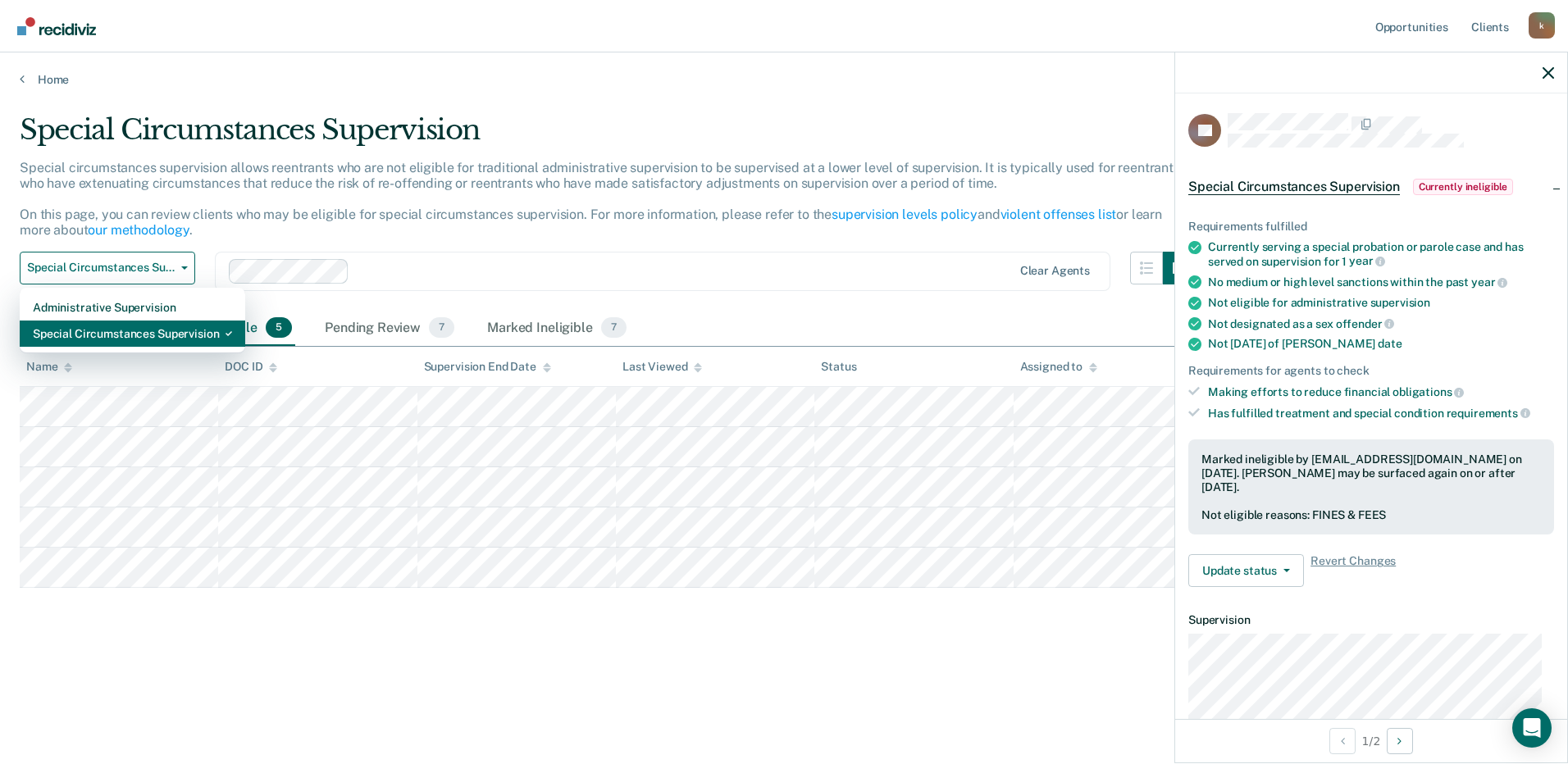
click at [78, 331] on div "Special Circumstances Supervision" at bounding box center [132, 333] width 199 height 26
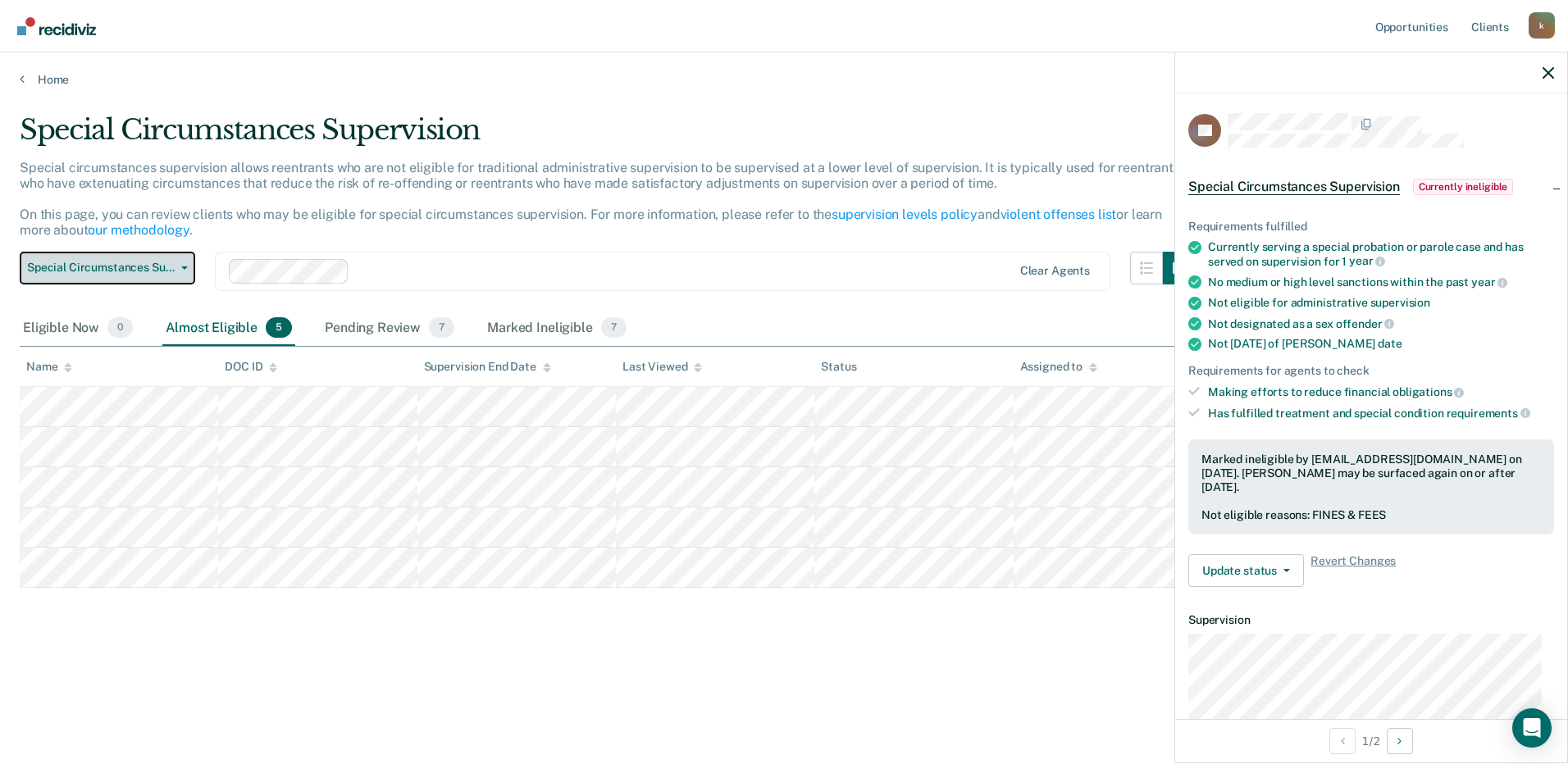
click at [116, 272] on span "Special Circumstances Supervision" at bounding box center [100, 268] width 147 height 14
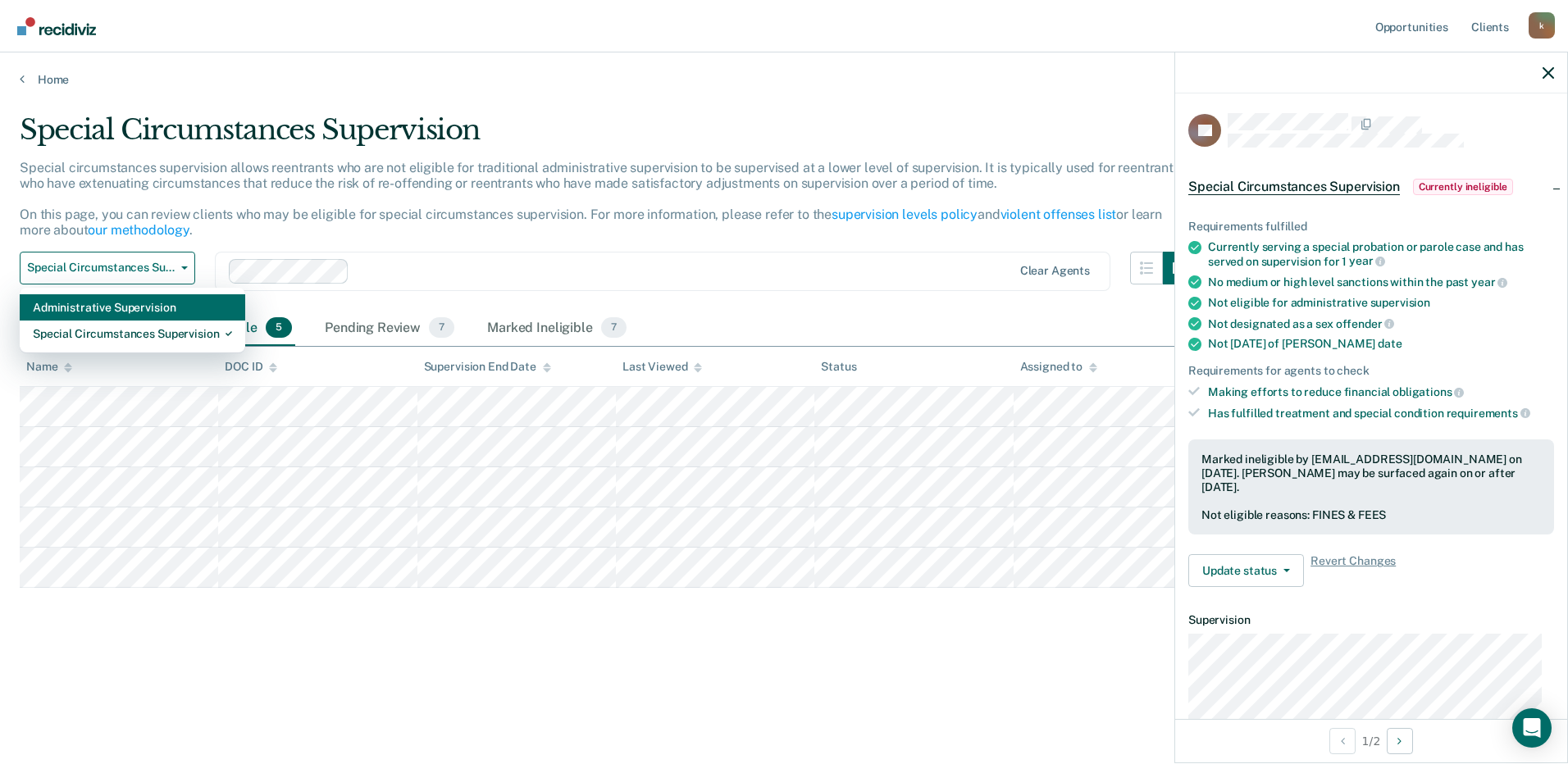
click at [86, 308] on div "Administrative Supervision" at bounding box center [132, 307] width 199 height 26
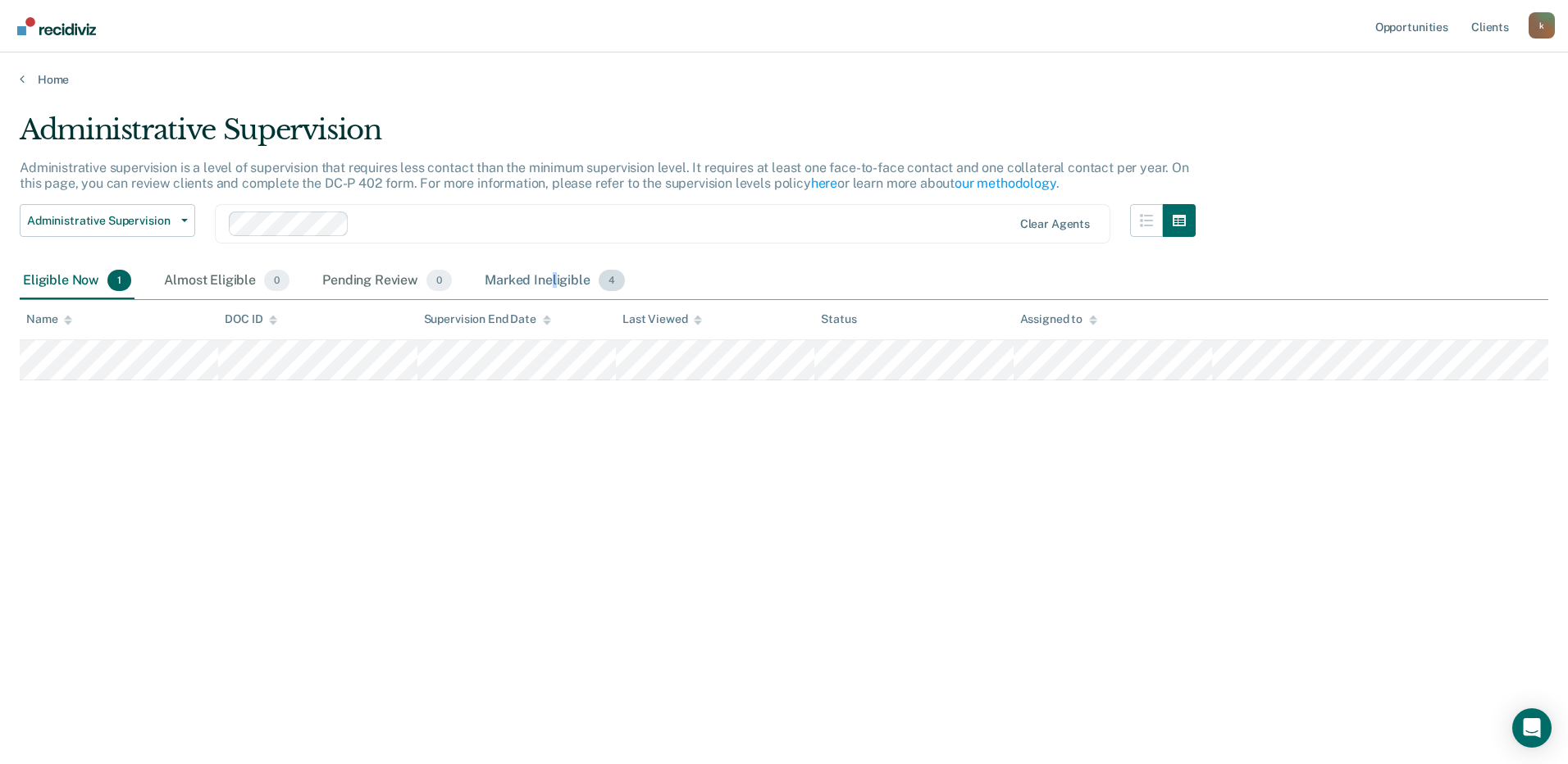
click at [554, 279] on div "Marked Ineligible 4" at bounding box center [554, 281] width 146 height 36
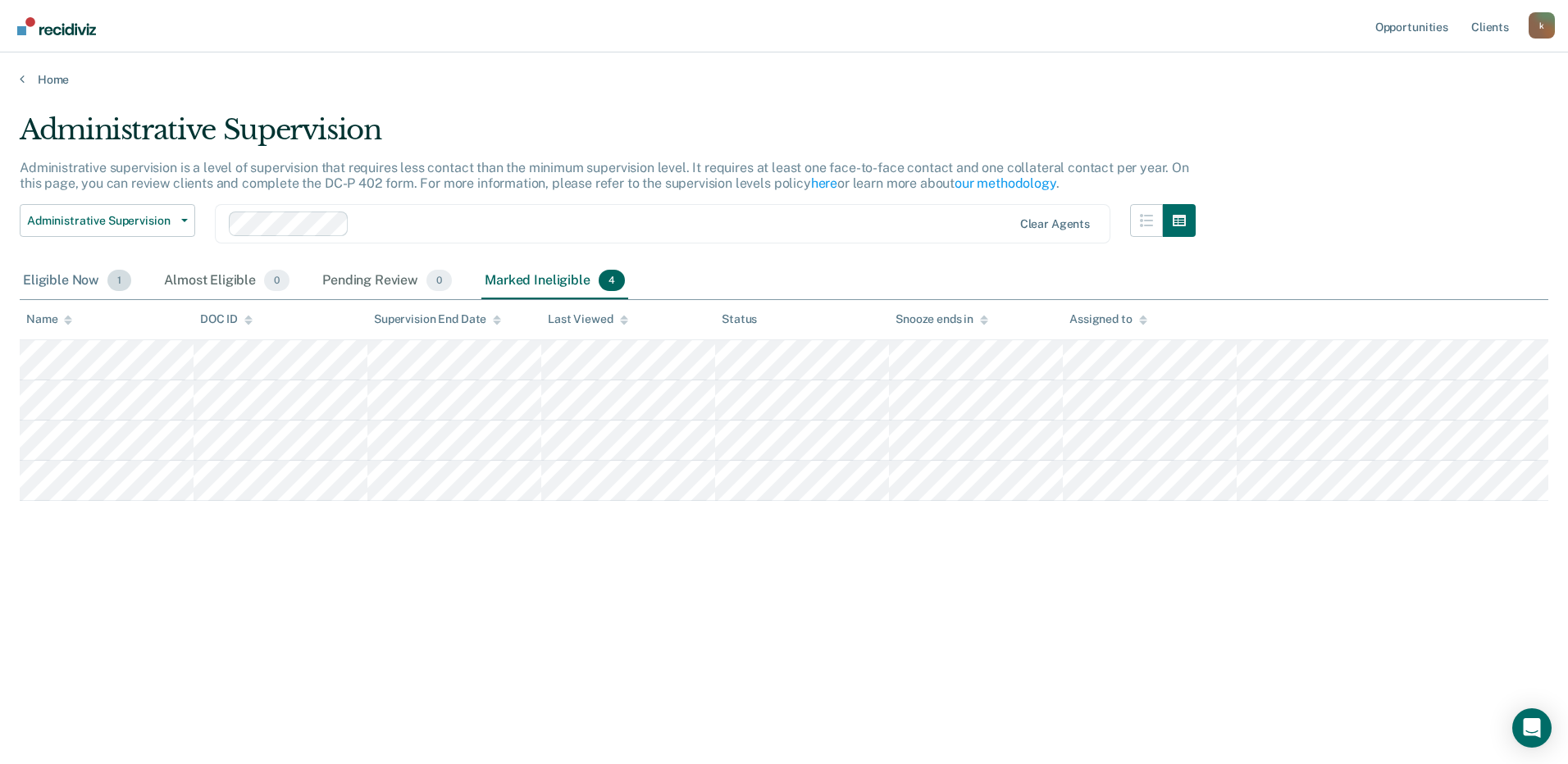
click at [86, 280] on div "Eligible Now 1" at bounding box center [77, 281] width 115 height 36
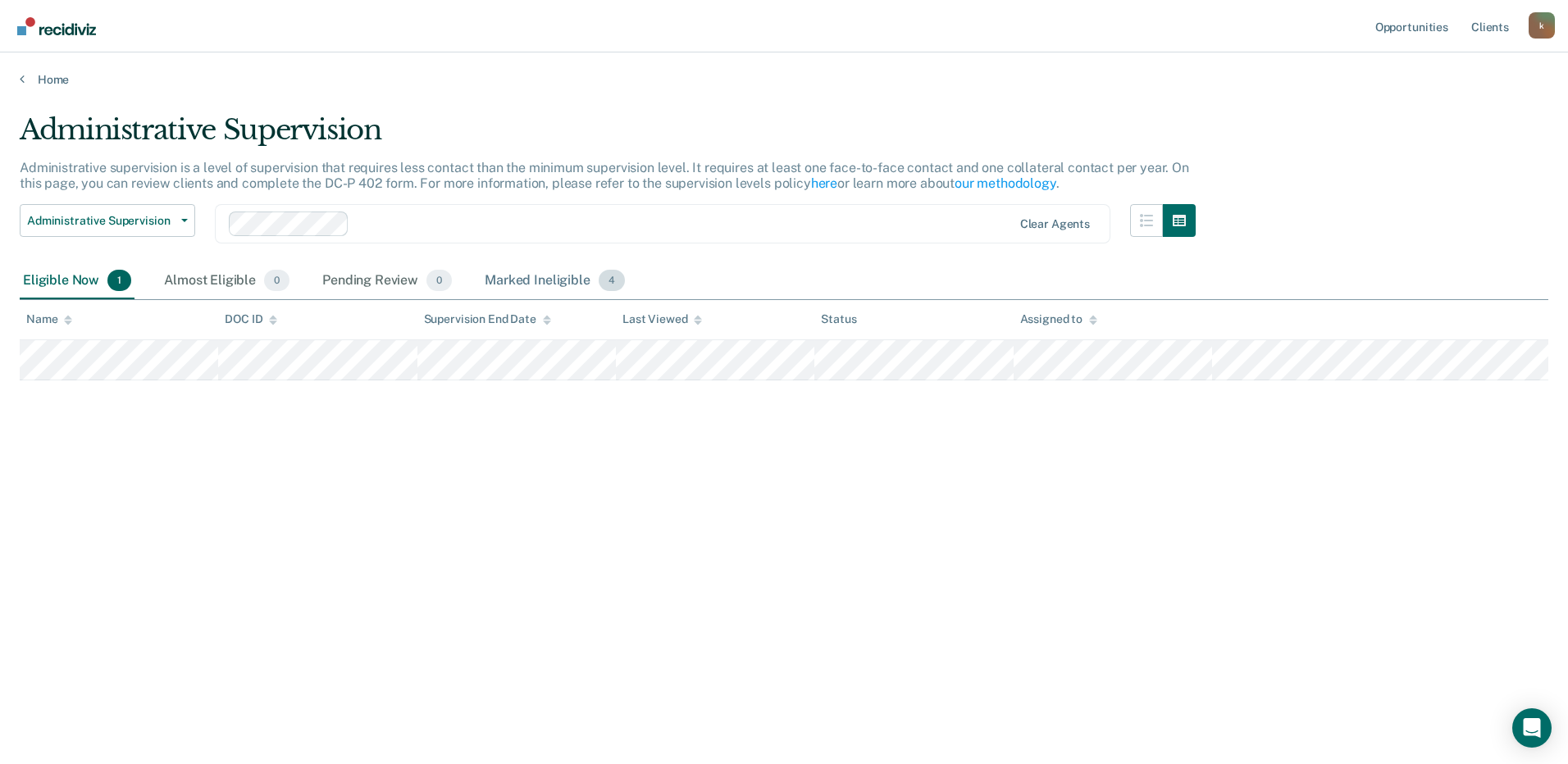
click at [568, 267] on div "Marked Ineligible 4" at bounding box center [554, 281] width 146 height 36
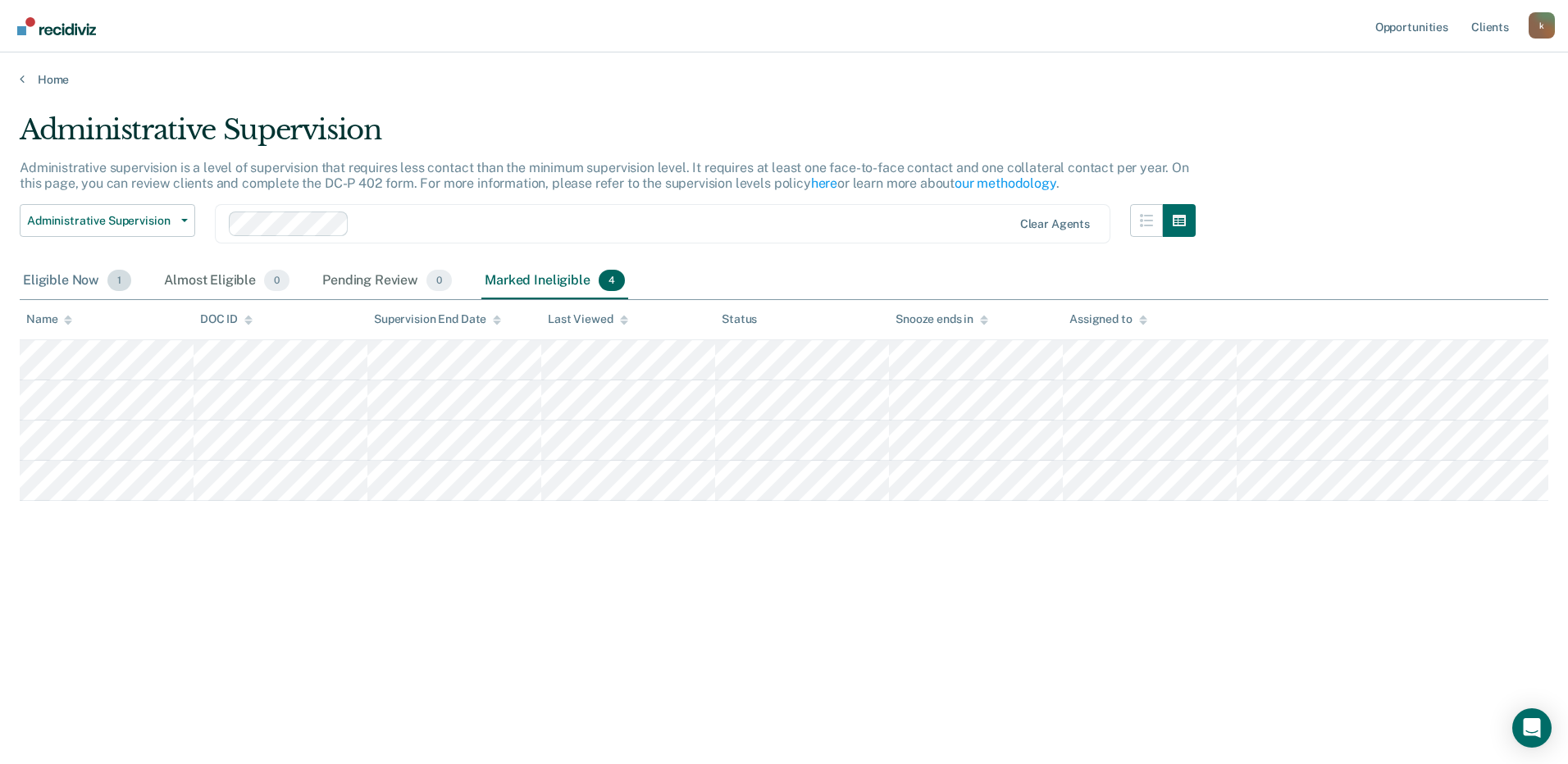
click at [71, 289] on div "Eligible Now 1" at bounding box center [77, 281] width 115 height 36
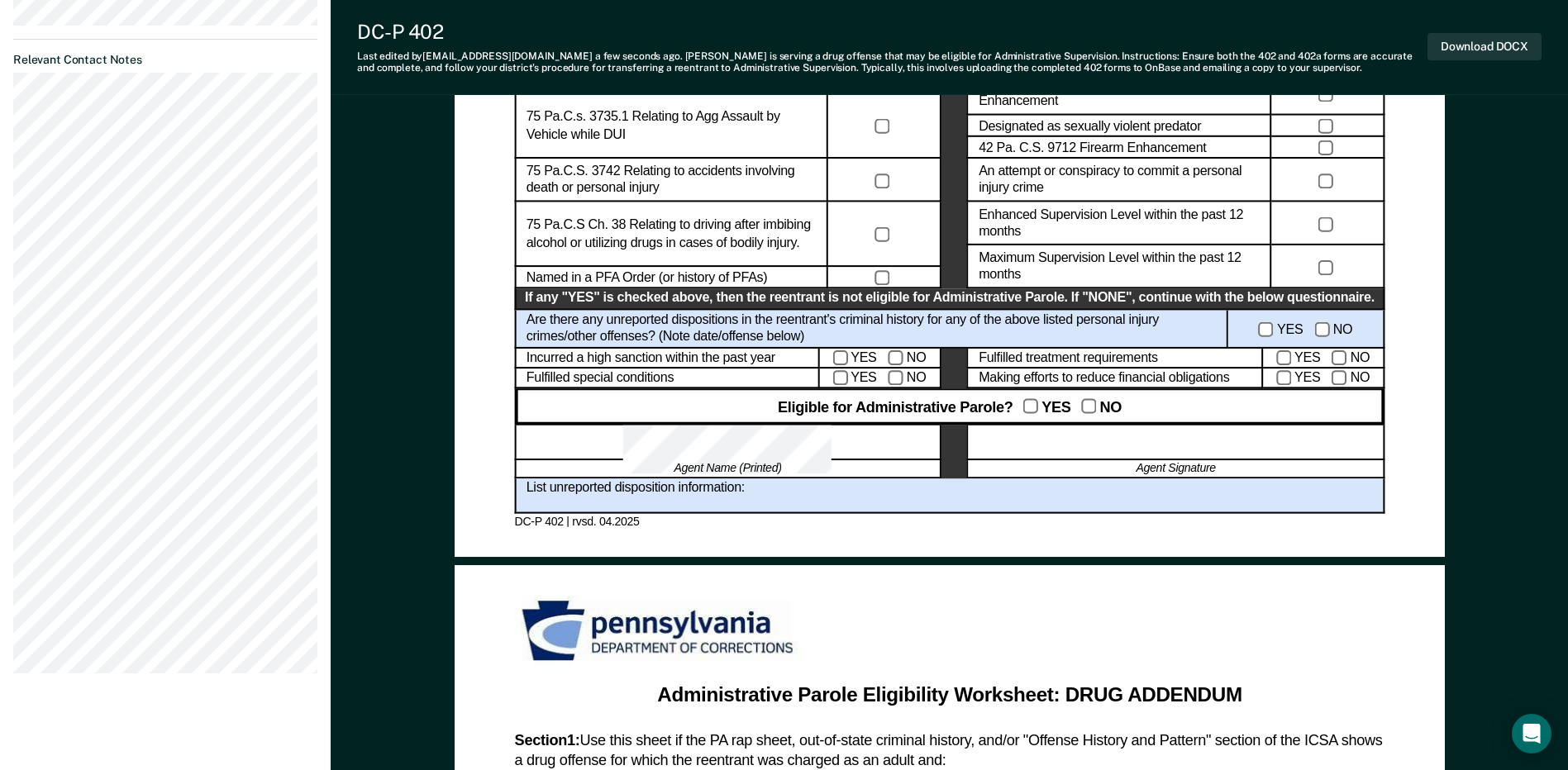
scroll to position [869, 0]
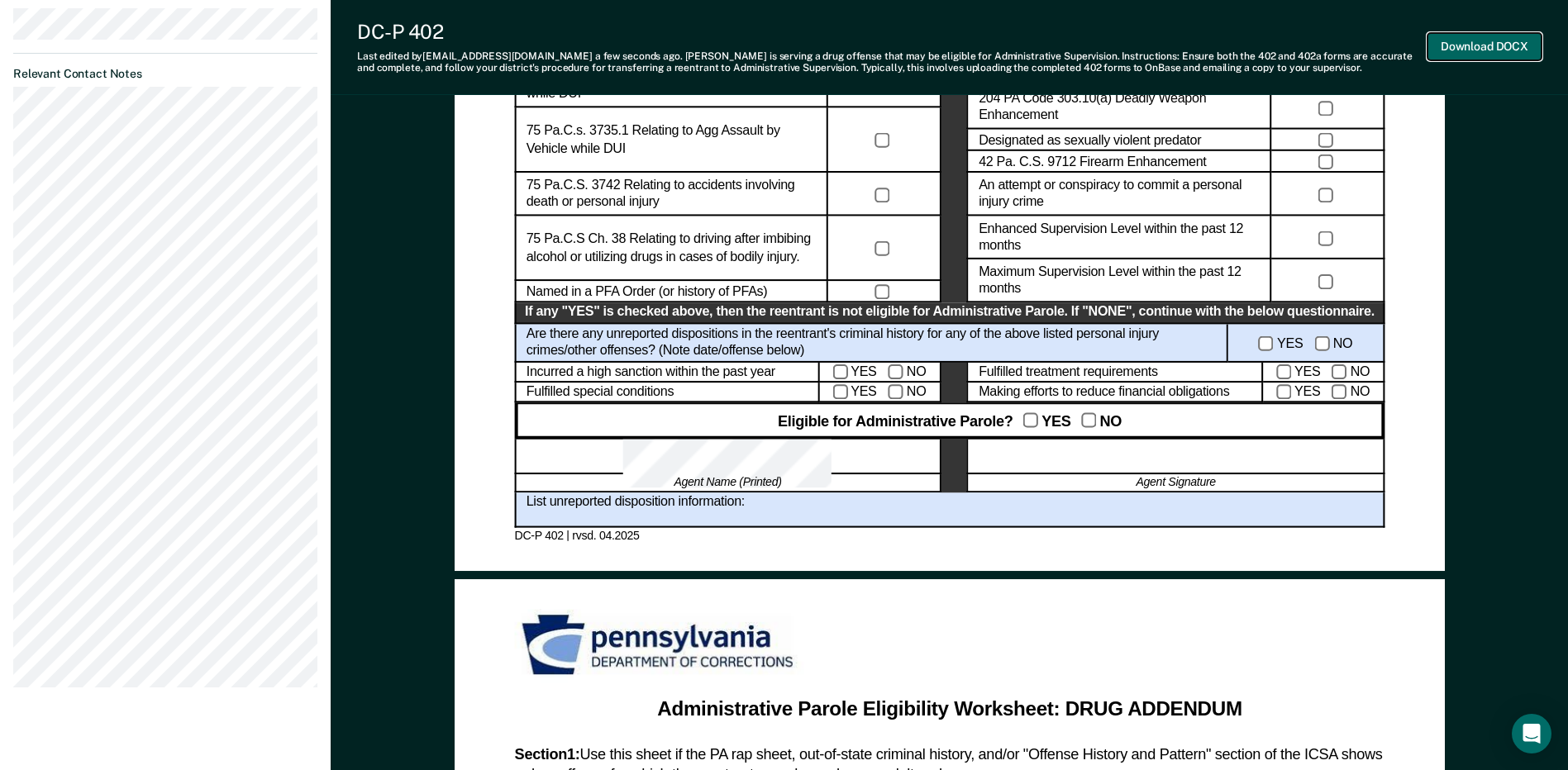
click at [1507, 46] on button "Download DOCX" at bounding box center [1484, 47] width 114 height 27
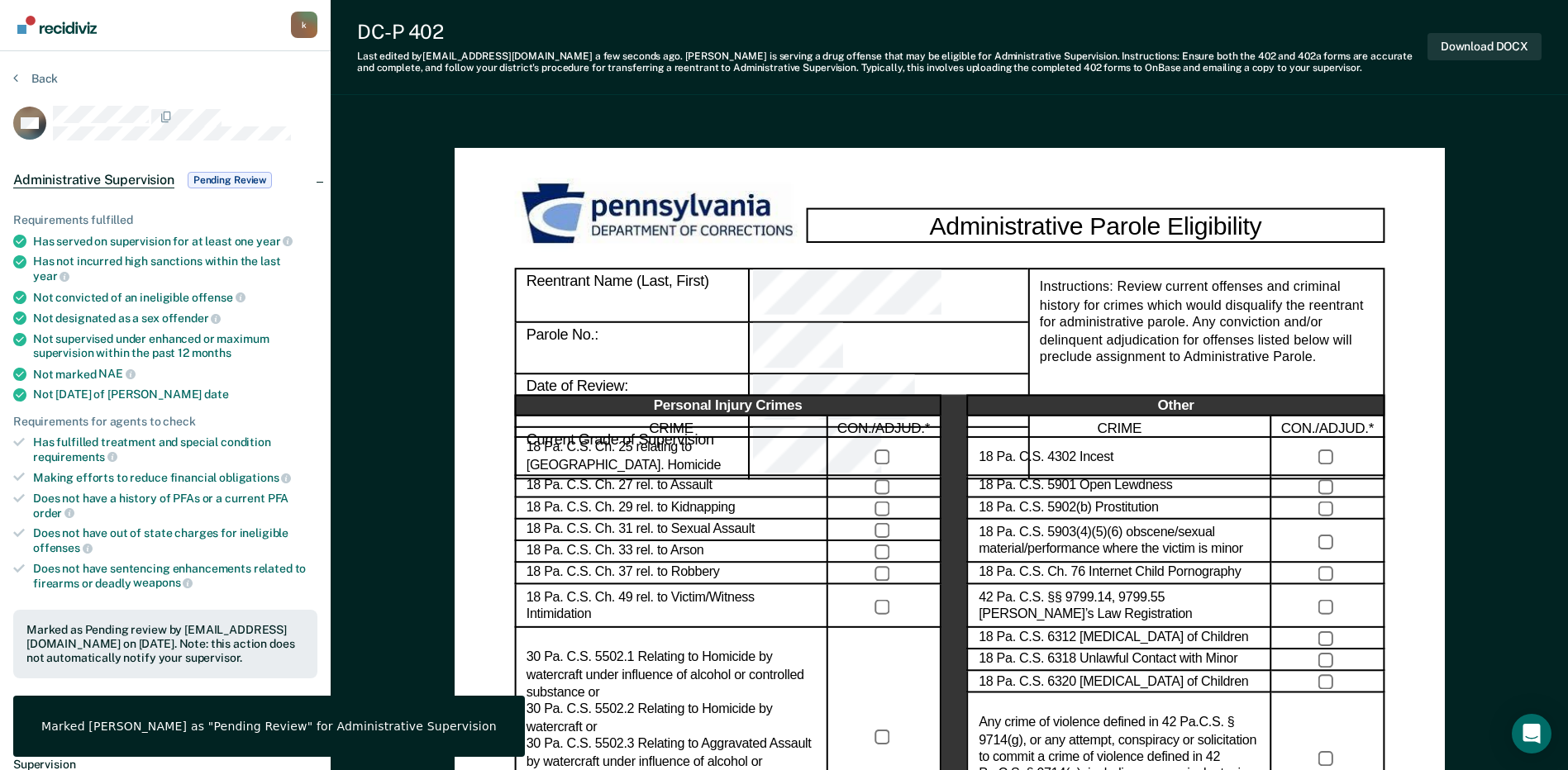
scroll to position [0, 0]
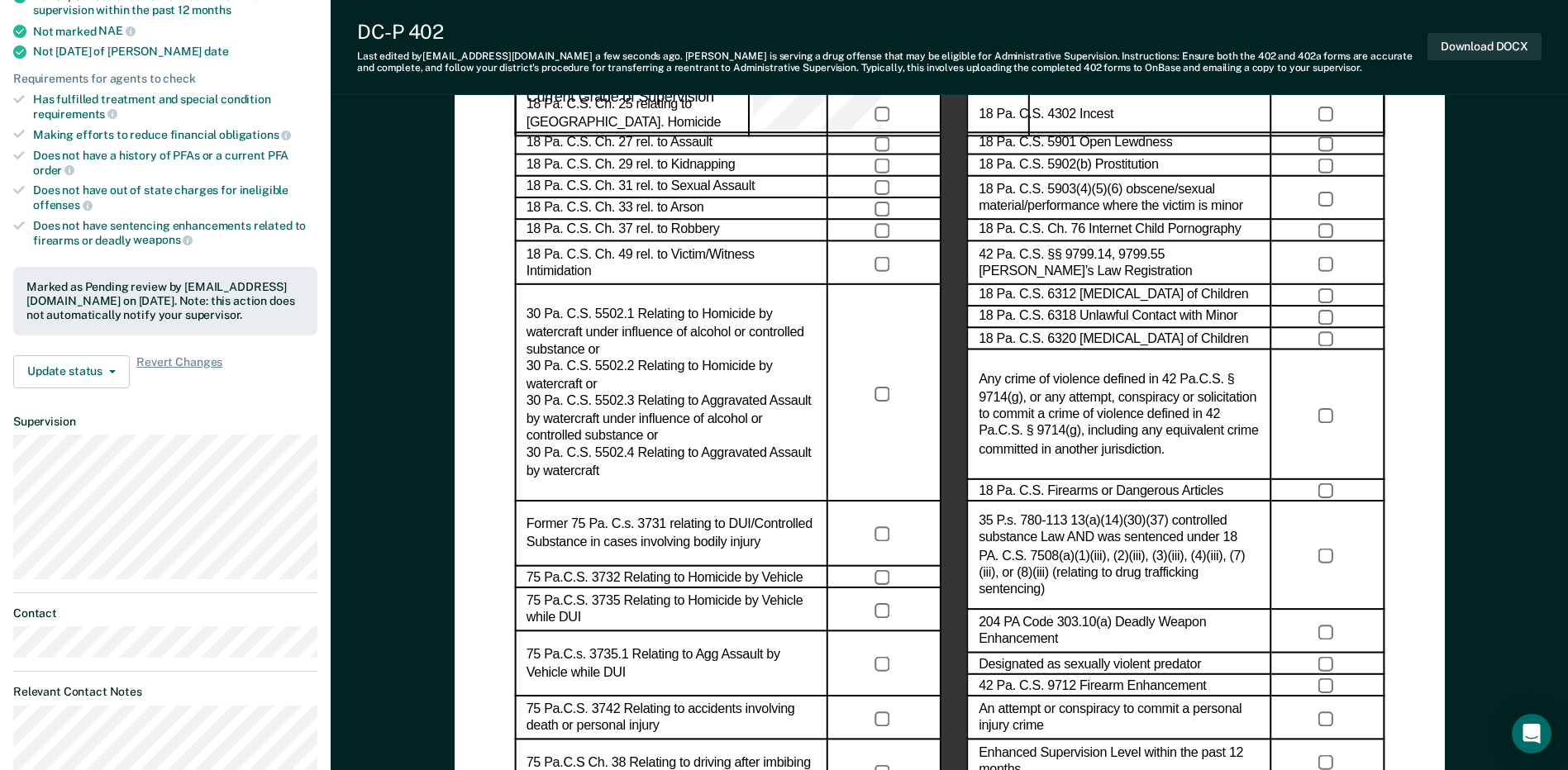
scroll to position [413, 0]
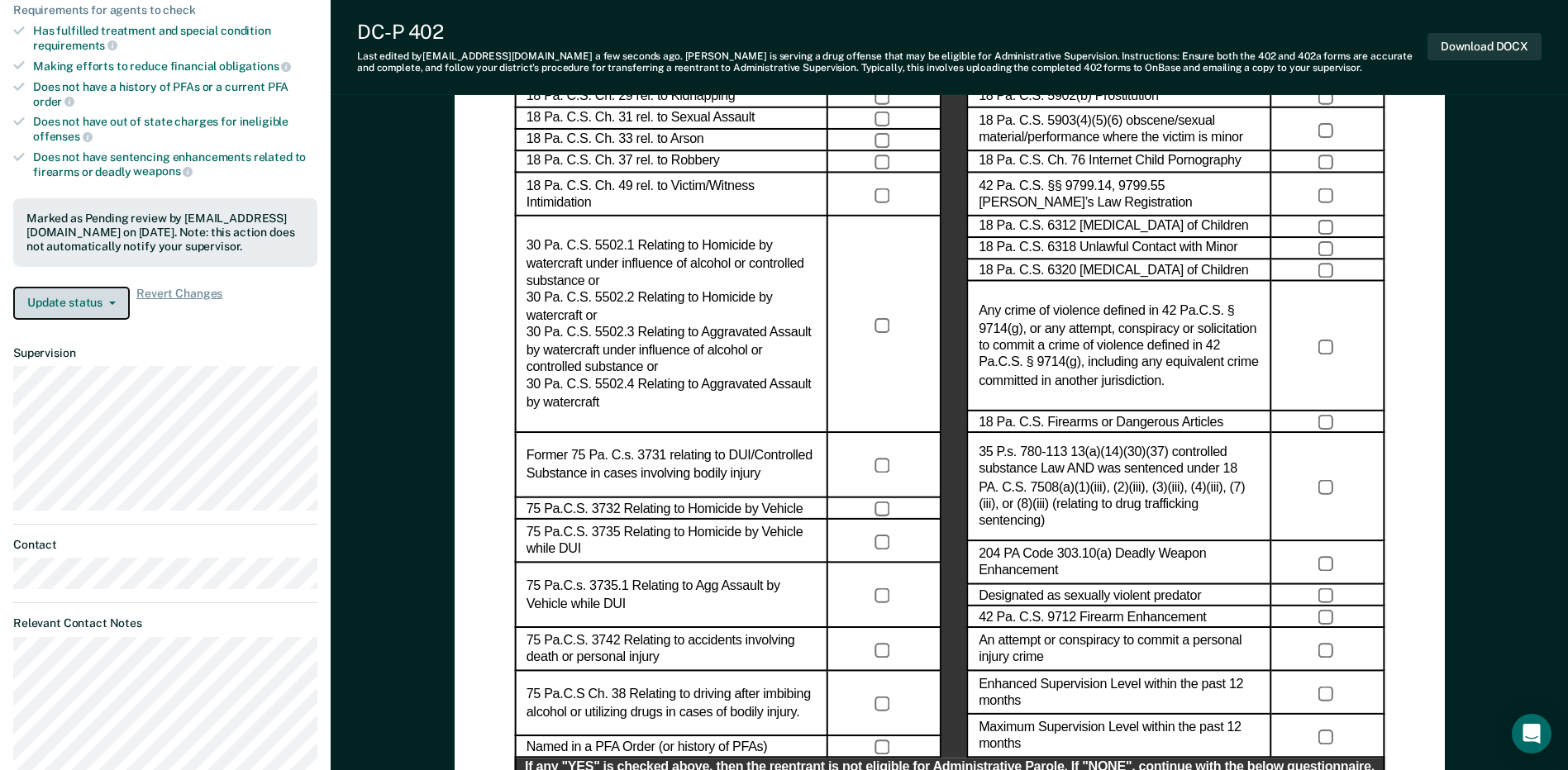
click at [44, 290] on button "Update status" at bounding box center [72, 303] width 117 height 33
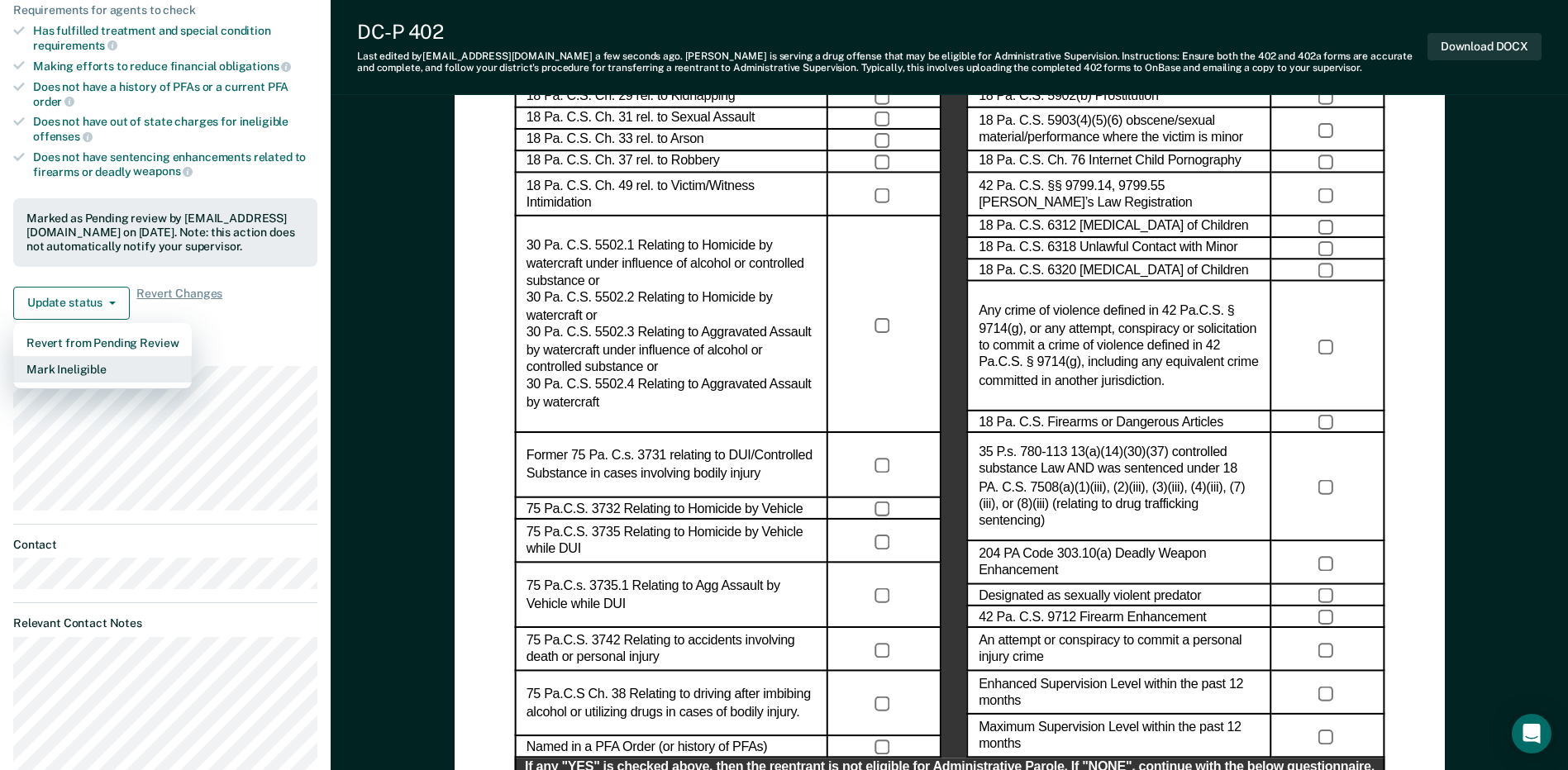
click at [72, 360] on button "Mark Ineligible" at bounding box center [103, 369] width 178 height 26
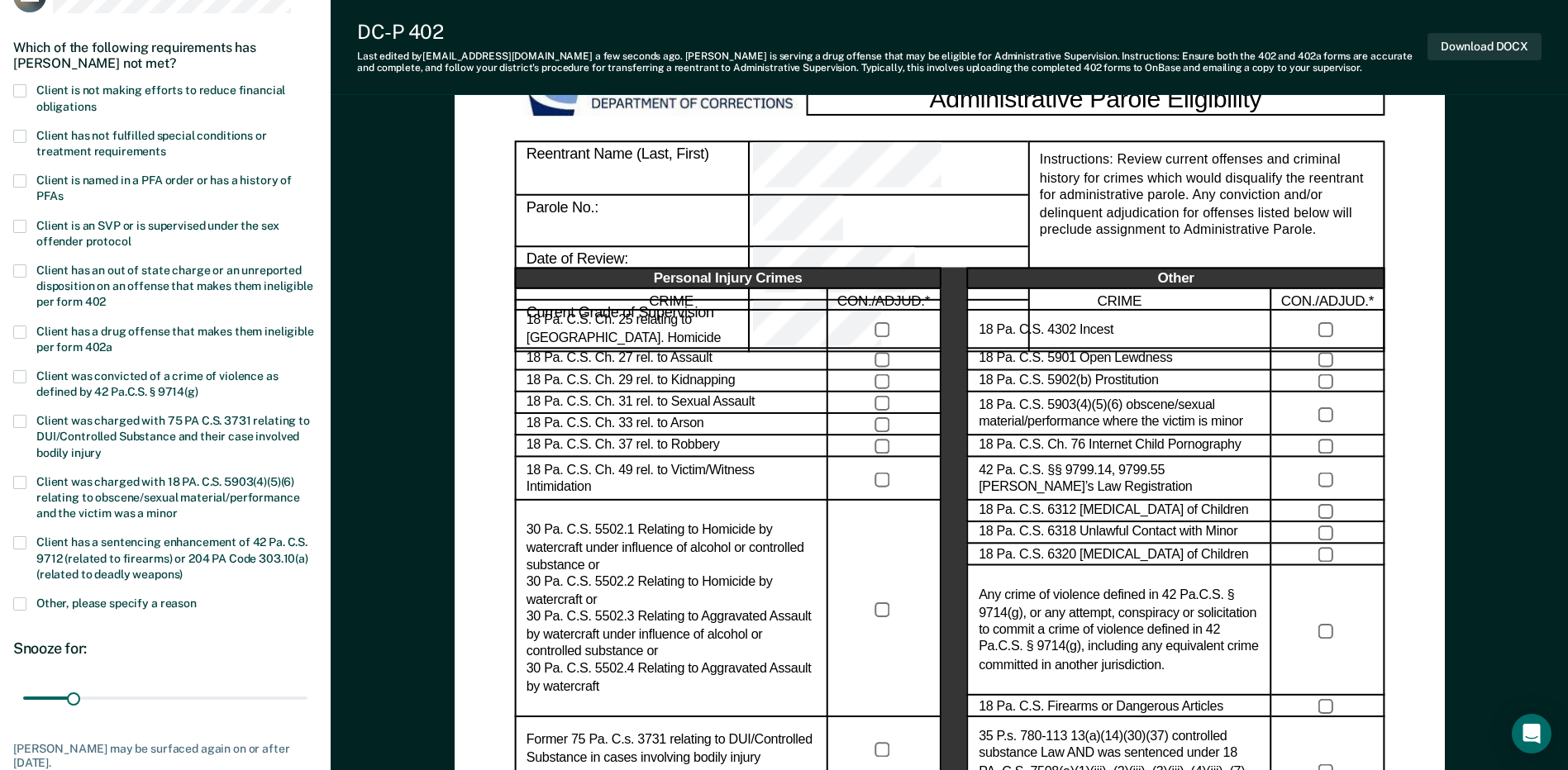
scroll to position [83, 0]
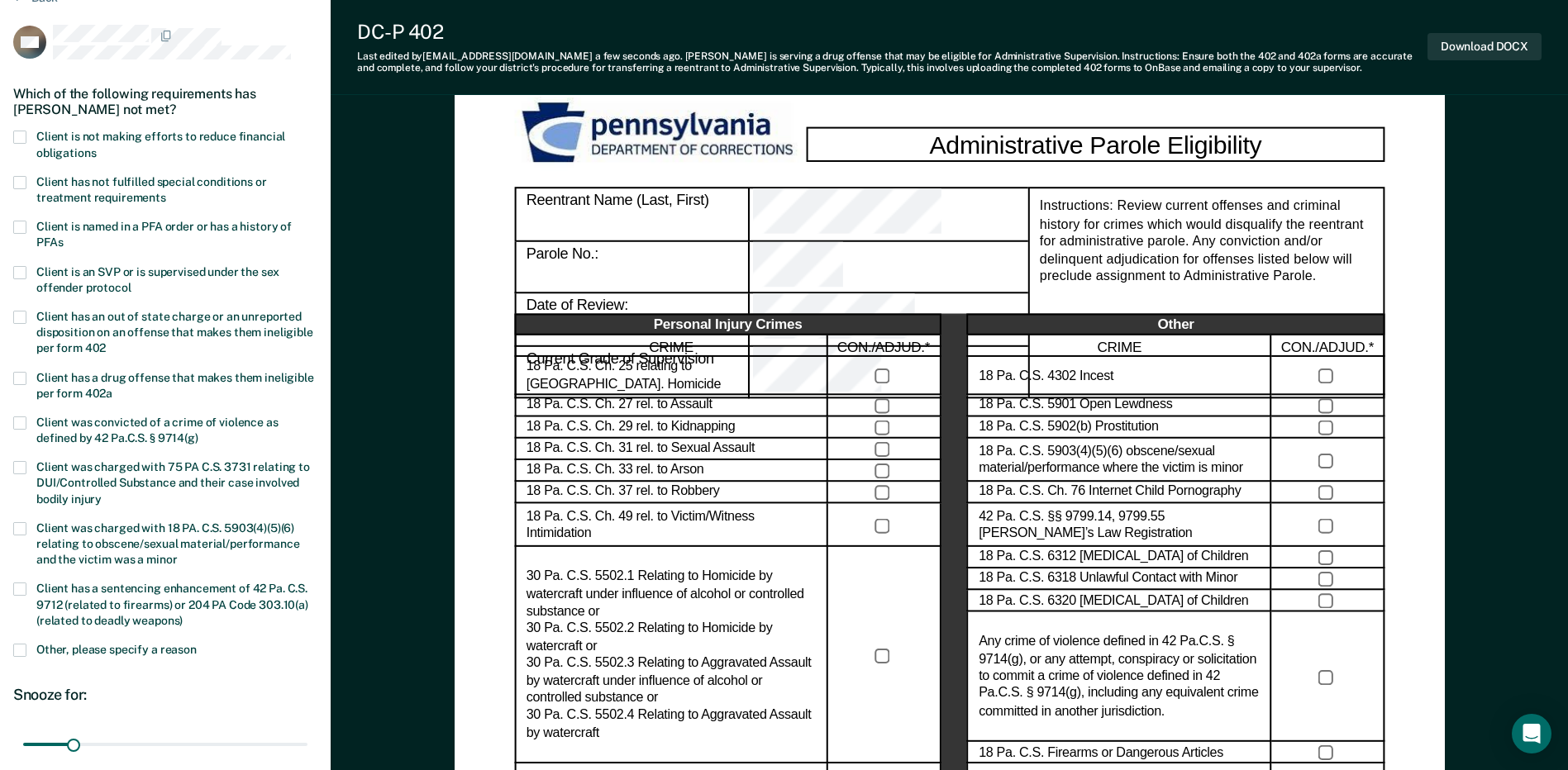
click at [25, 135] on span at bounding box center [20, 137] width 13 height 13
click at [96, 148] on input "Client is not making efforts to reduce financial obligations" at bounding box center [96, 148] width 0 height 0
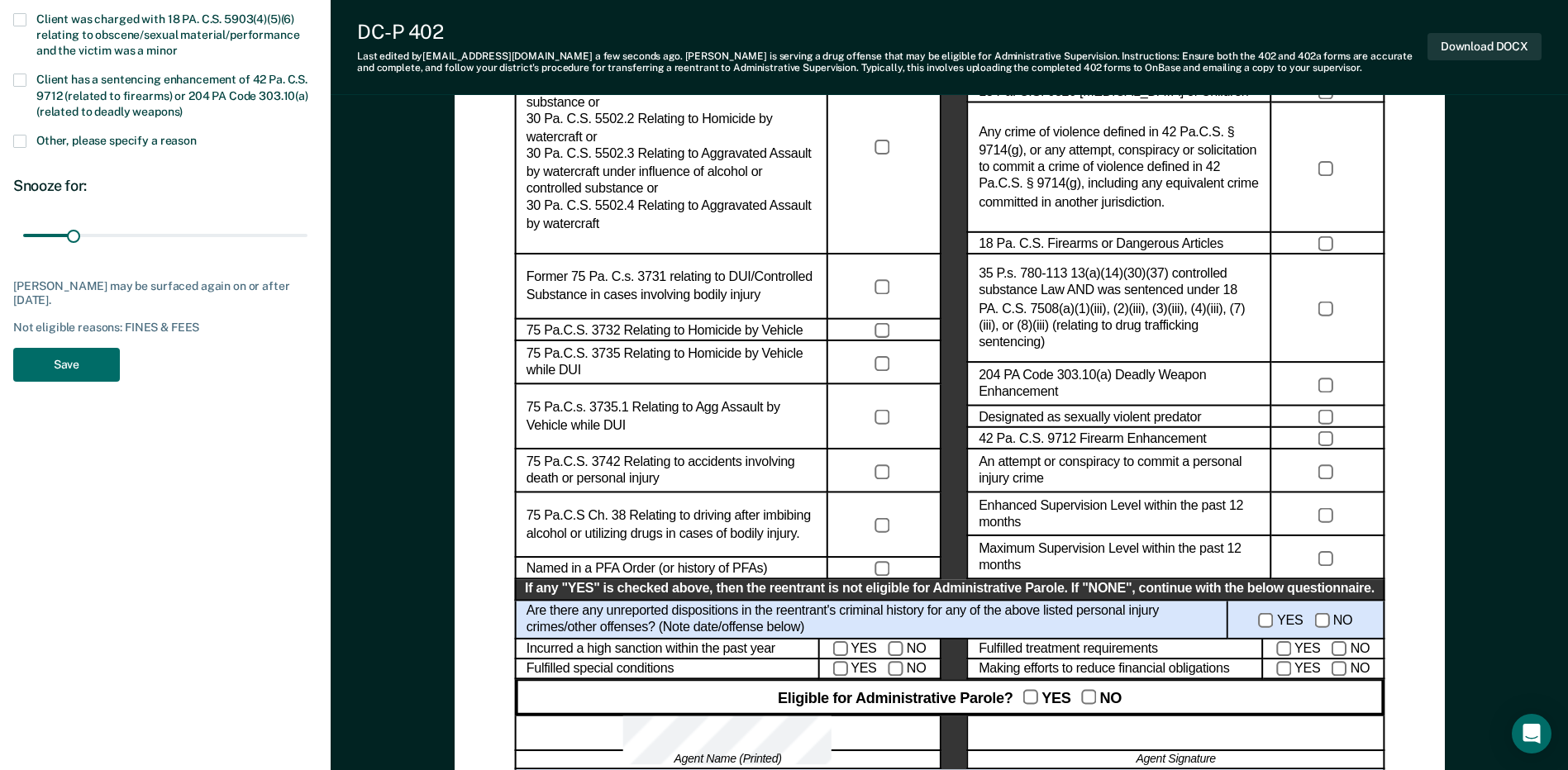
scroll to position [661, 0]
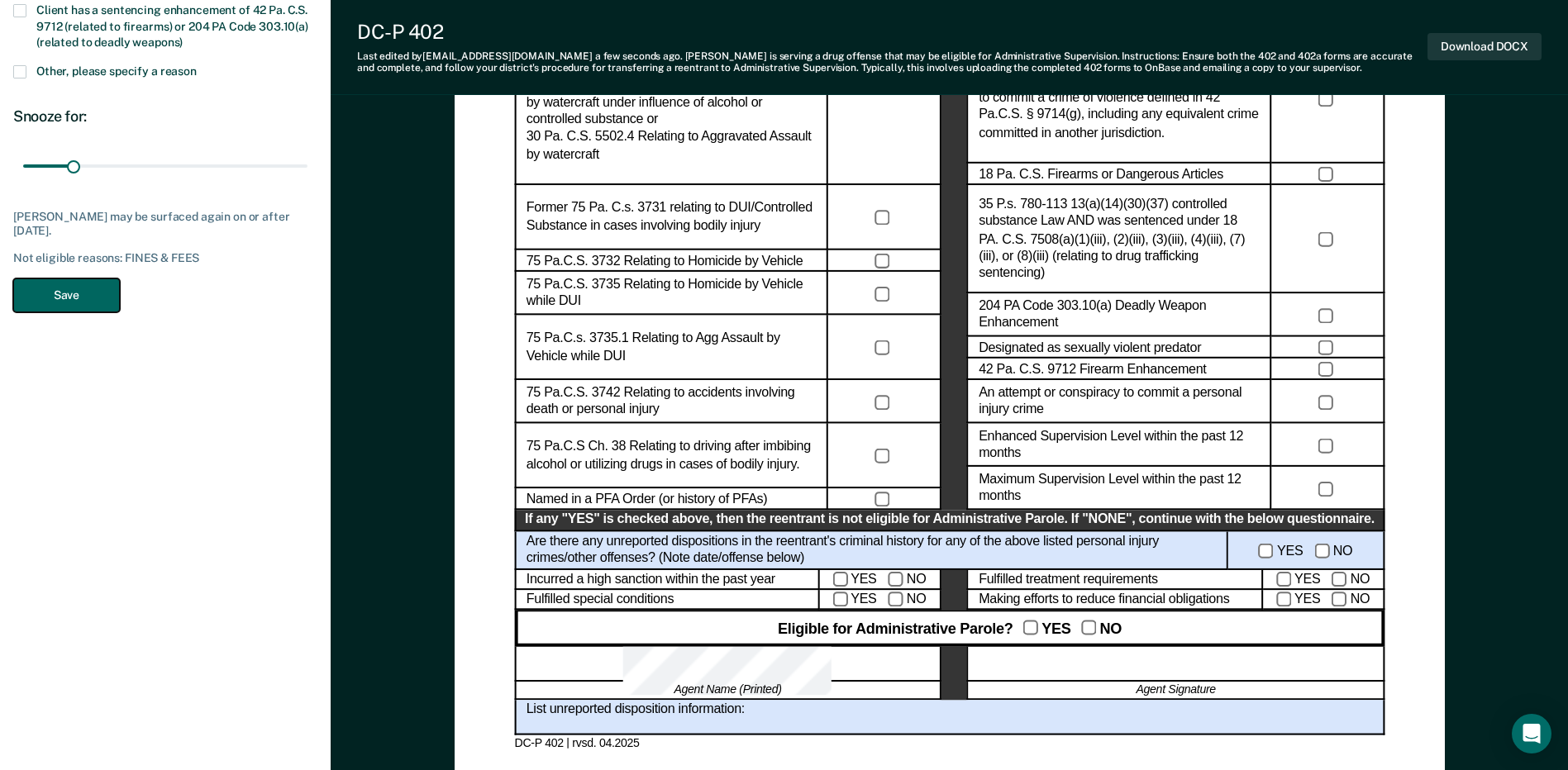
click at [28, 296] on button "Save" at bounding box center [67, 296] width 107 height 34
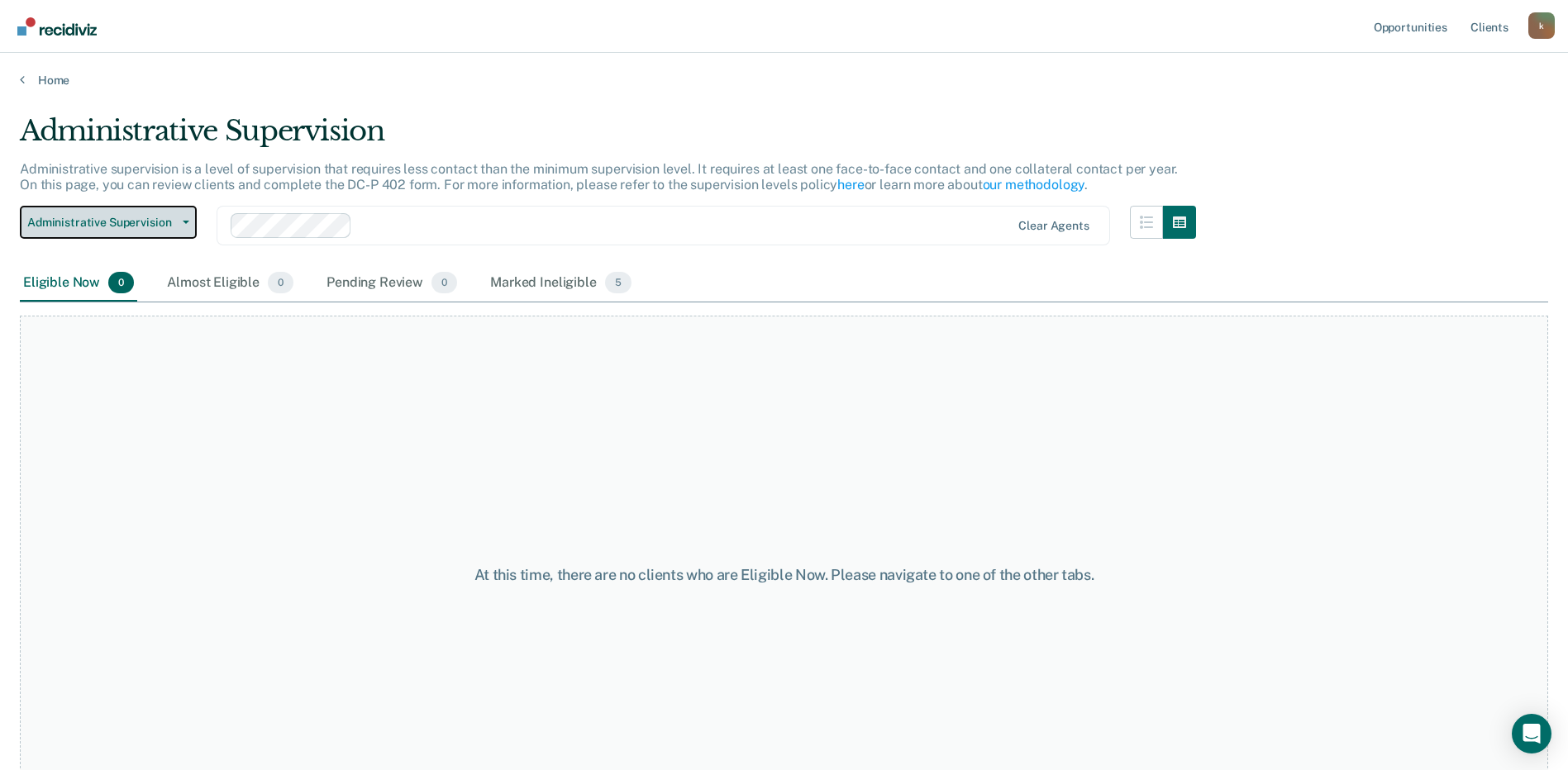
click at [148, 219] on span "Administrative Supervision" at bounding box center [101, 223] width 148 height 14
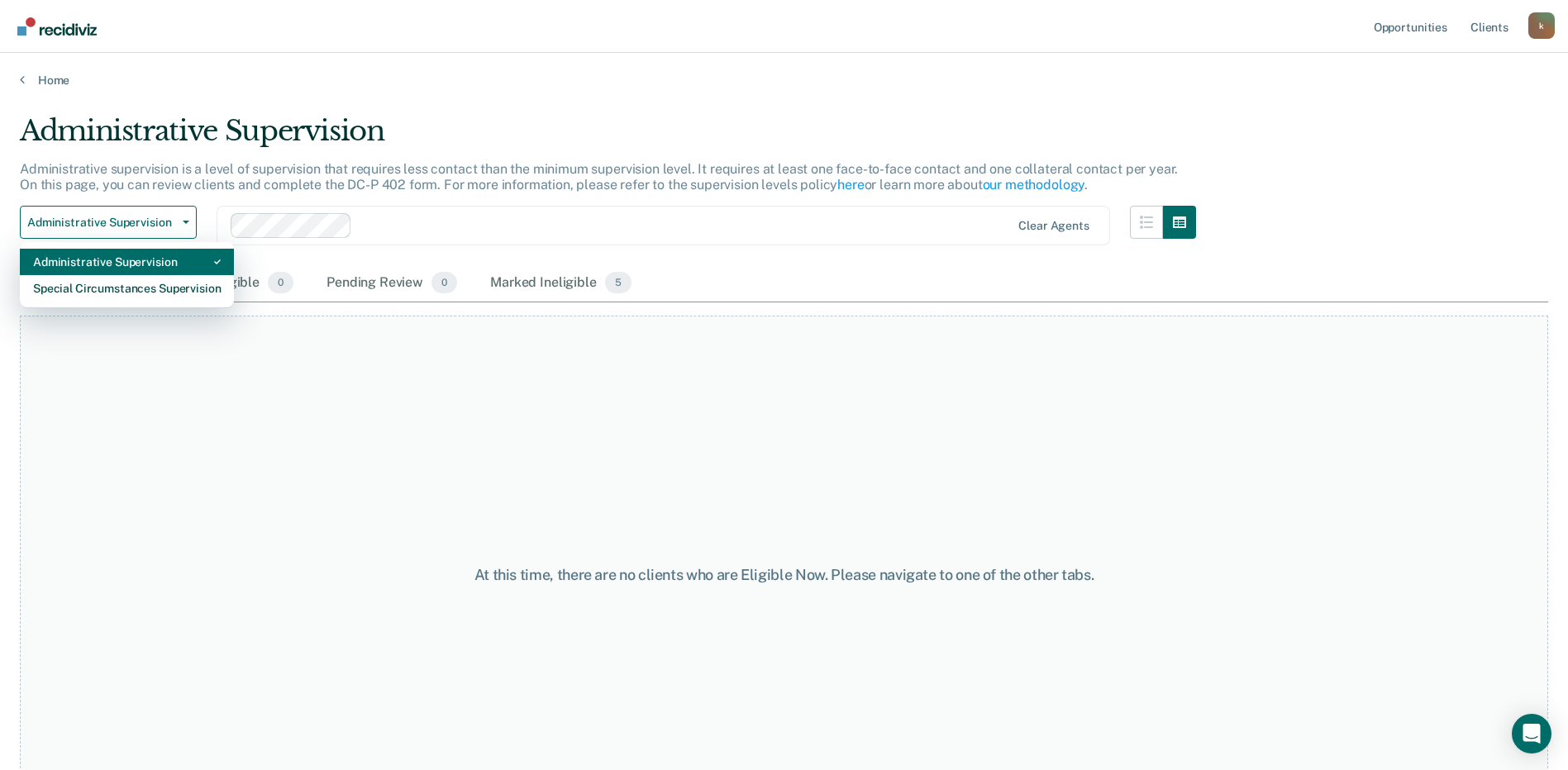
click at [127, 273] on div "Administrative Supervision" at bounding box center [127, 262] width 188 height 26
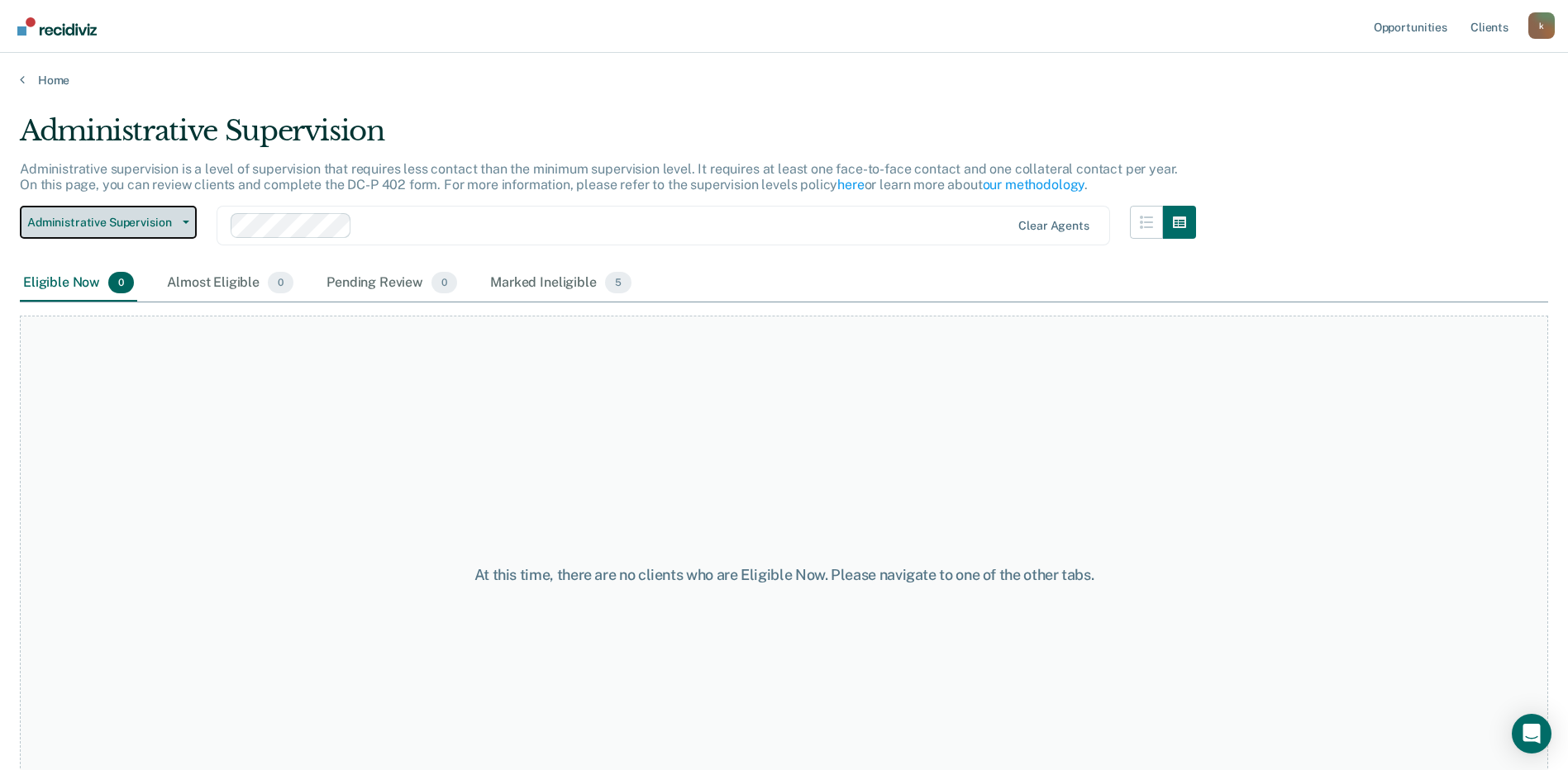
click at [117, 216] on span "Administrative Supervision" at bounding box center [101, 223] width 148 height 14
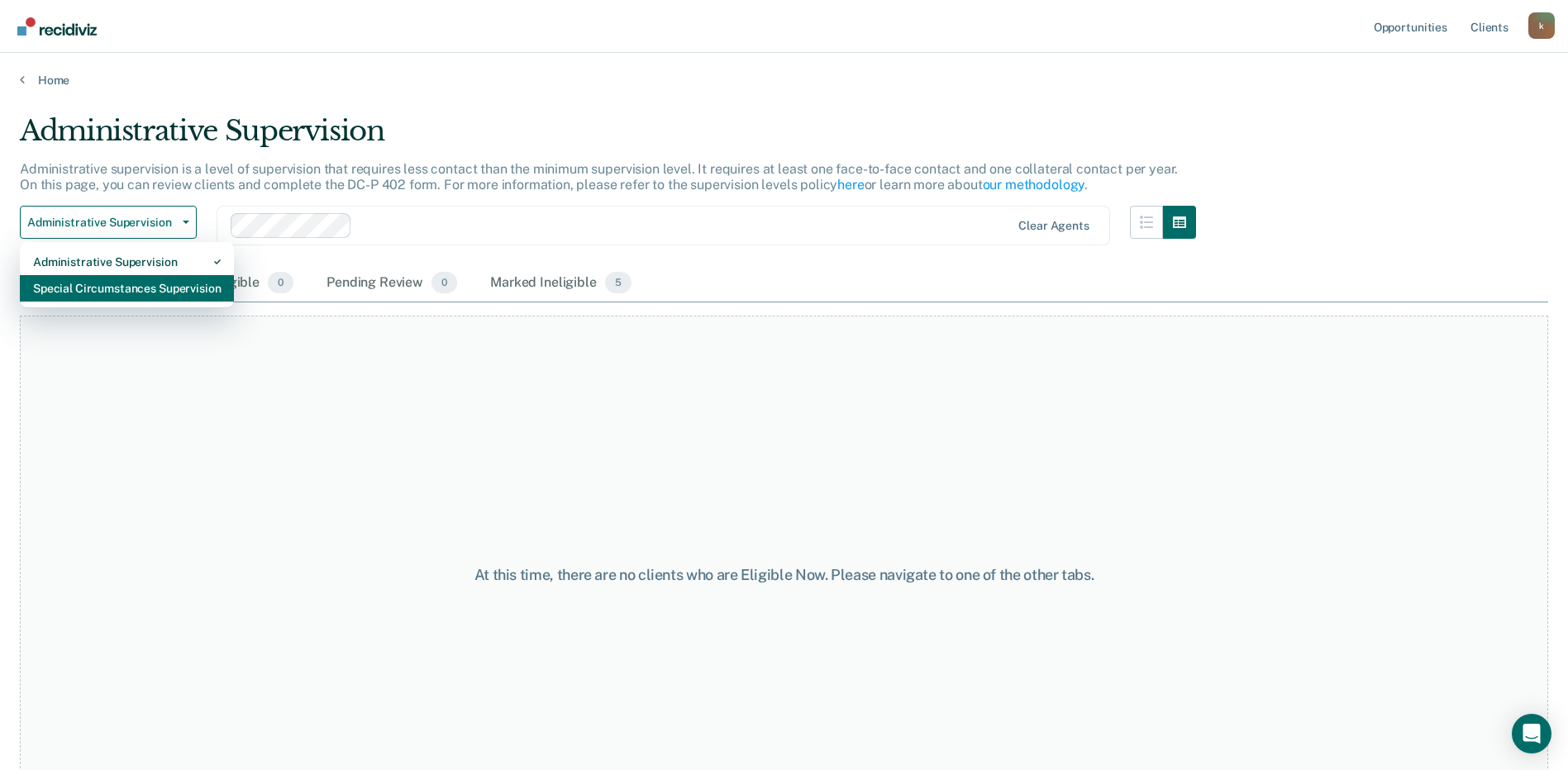
click at [103, 286] on div "Special Circumstances Supervision" at bounding box center [127, 288] width 188 height 26
